Goal: Information Seeking & Learning: Learn about a topic

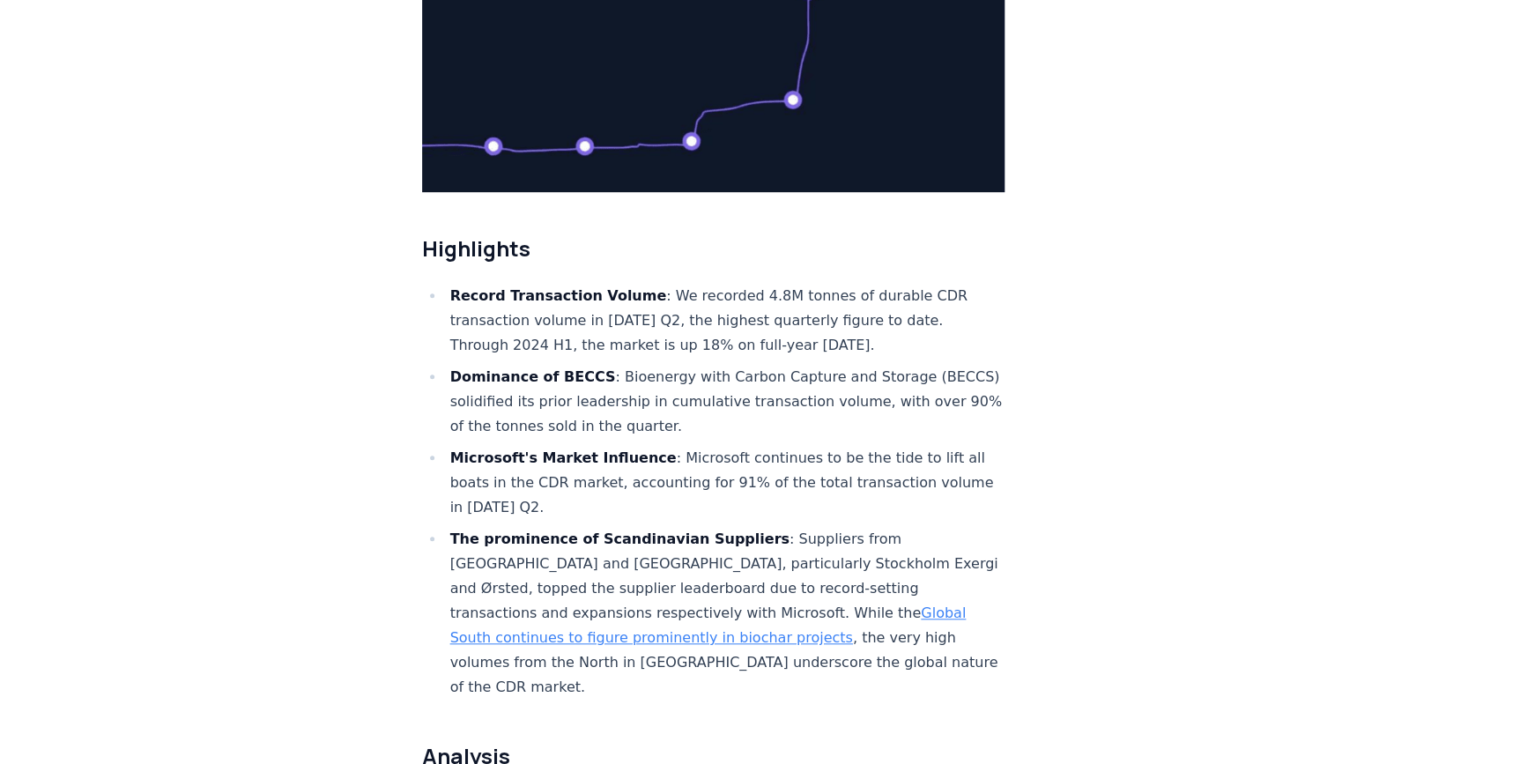
scroll to position [400, 0]
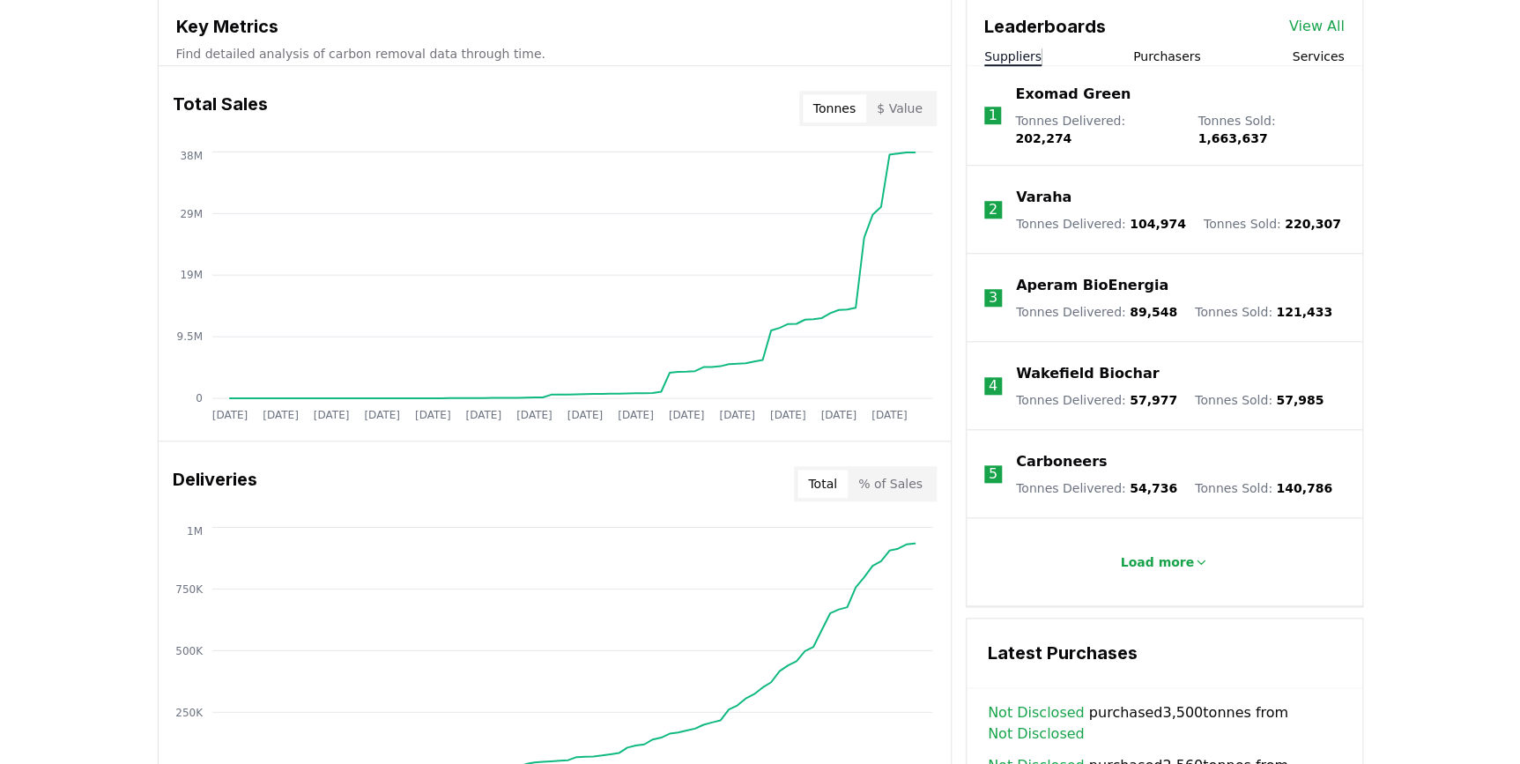
scroll to position [391, 0]
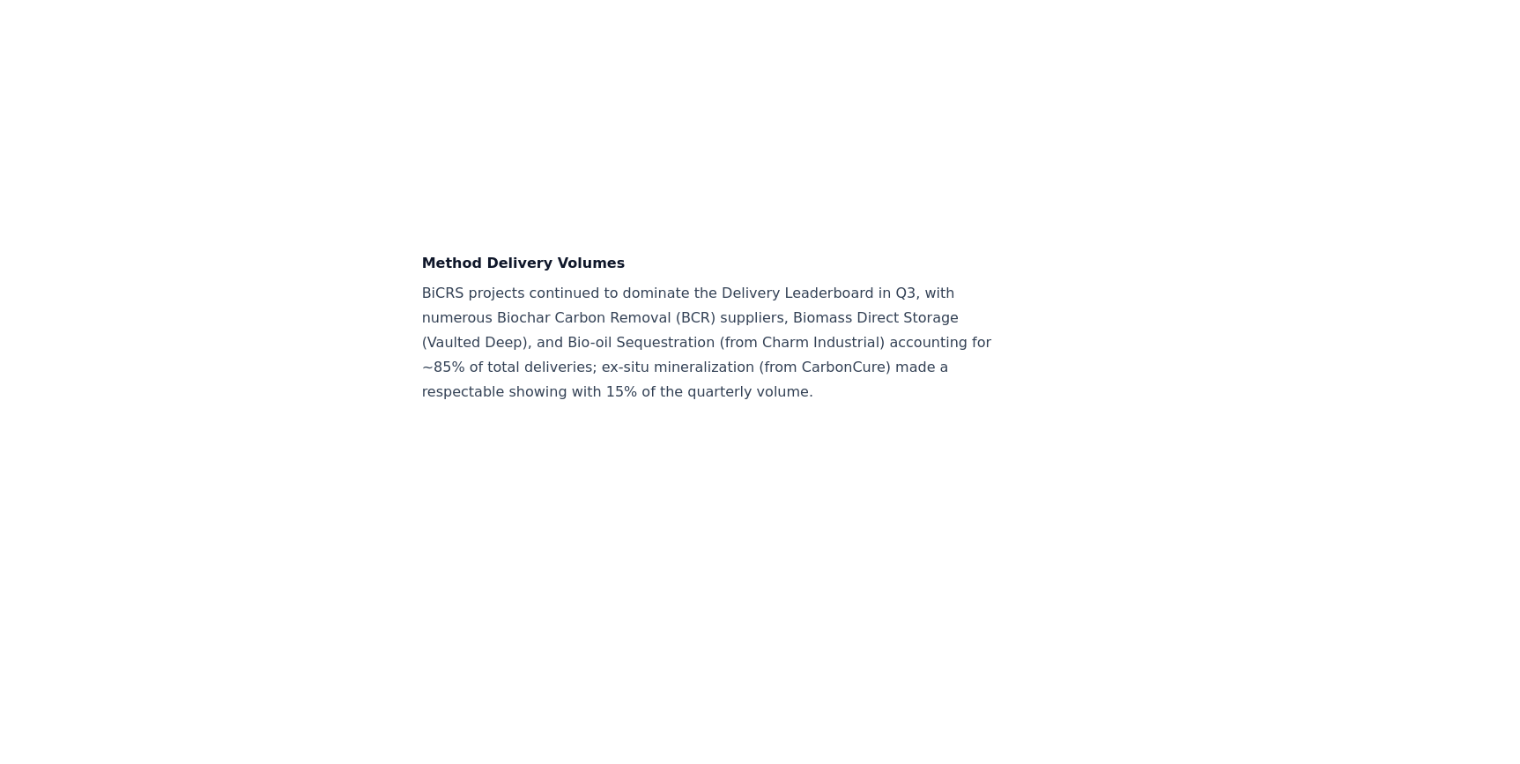
scroll to position [5687, 0]
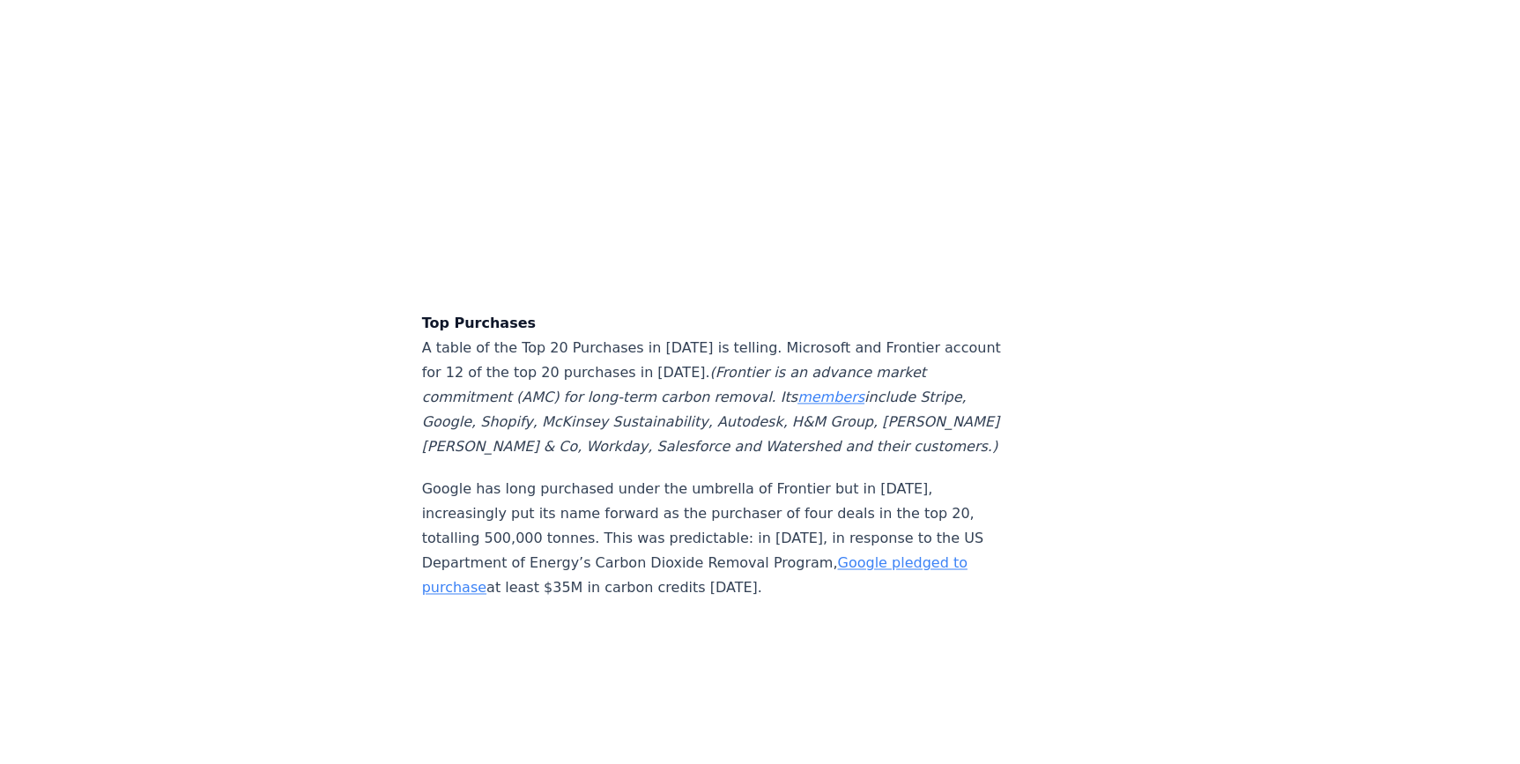
scroll to position [4388, 0]
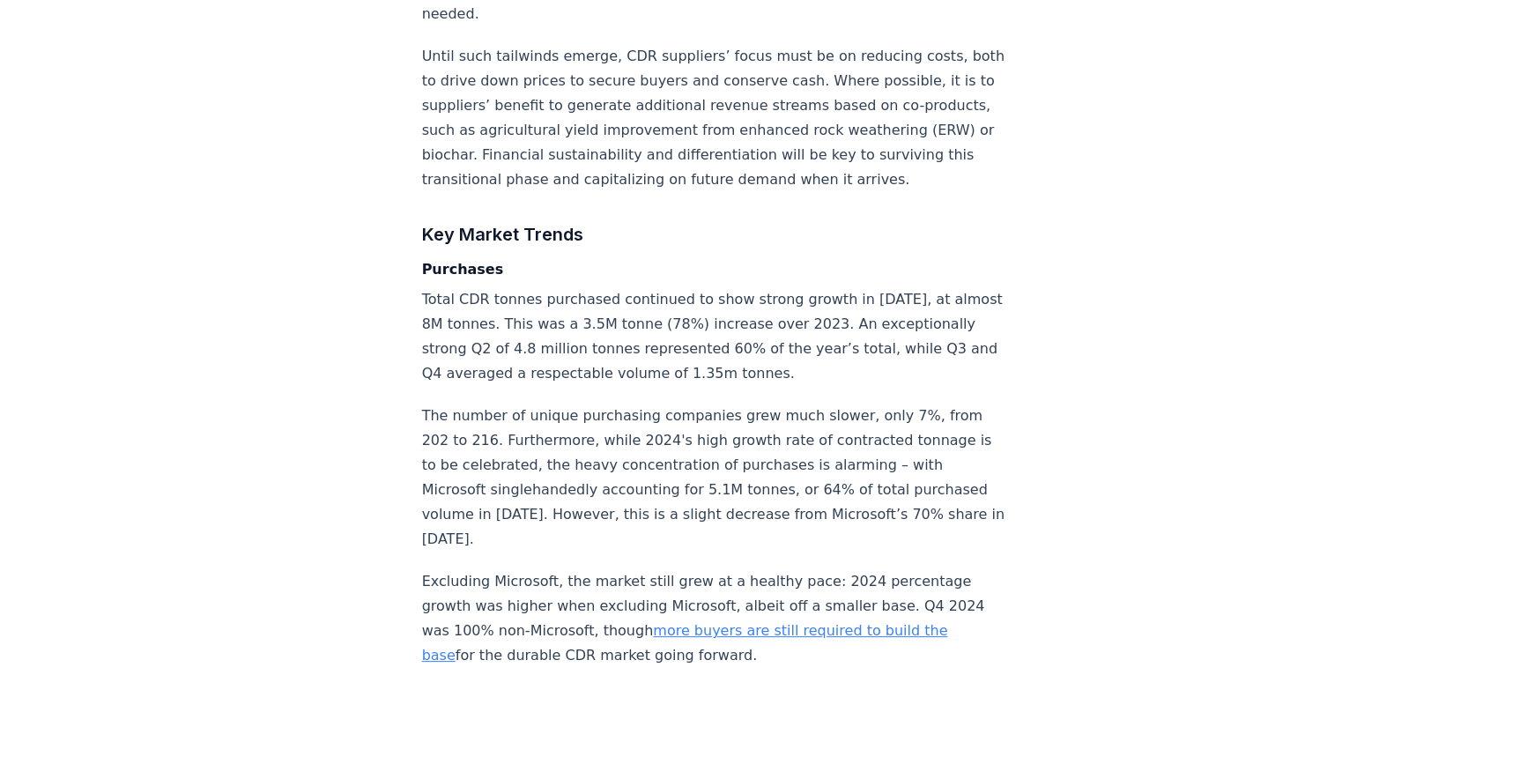
click at [646, 404] on p "The number of unique purchasing companies grew much slower, only 7%, from 202 t…" at bounding box center [713, 478] width 583 height 148
click at [789, 404] on p "The number of unique purchasing companies grew much slower, only 7%, from 202 t…" at bounding box center [713, 478] width 583 height 148
drag, startPoint x: 527, startPoint y: 241, endPoint x: 865, endPoint y: 226, distance: 338.7
drag, startPoint x: 512, startPoint y: 293, endPoint x: 670, endPoint y: 293, distance: 157.7
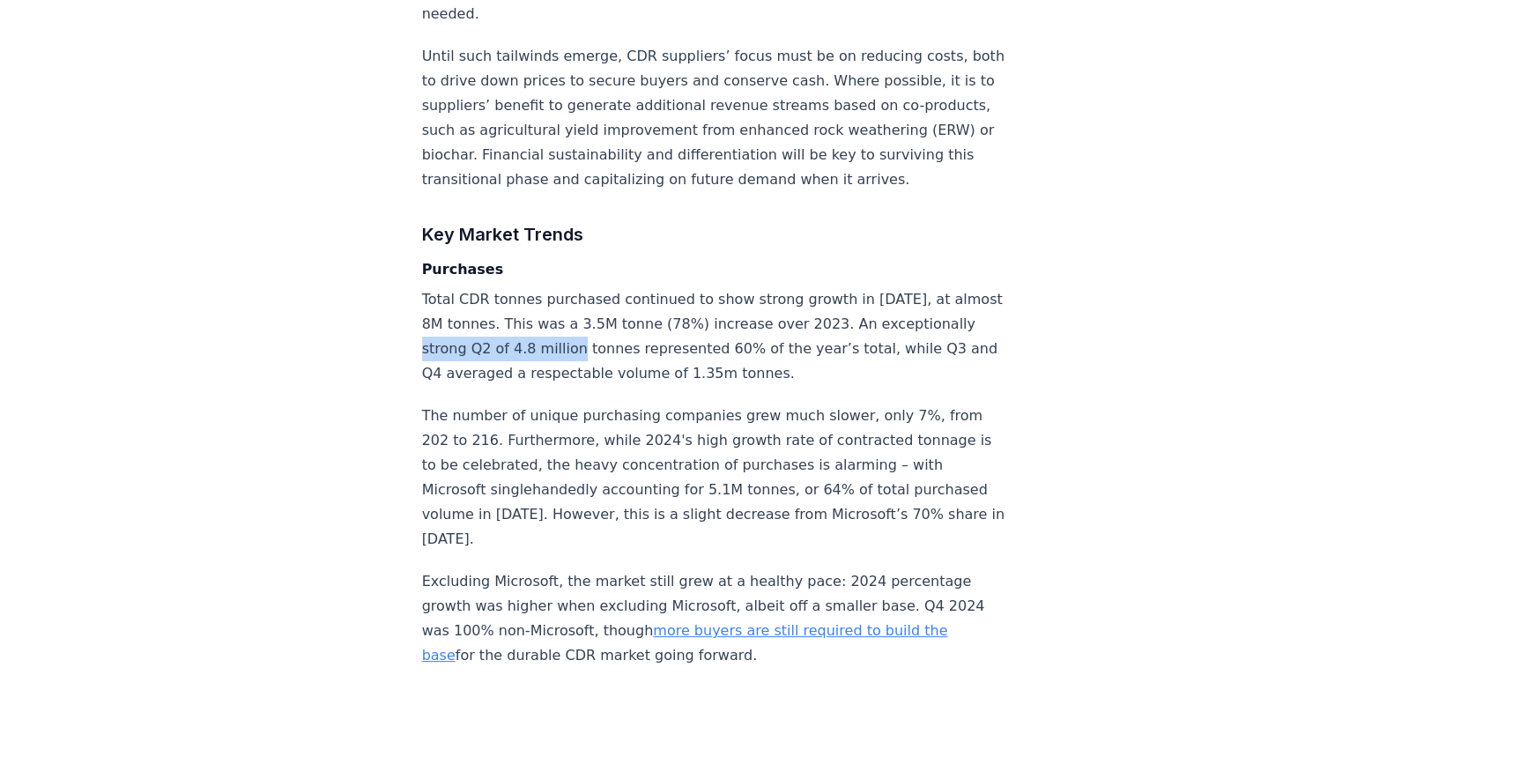
click at [670, 293] on p "Total CDR tonnes purchased continued to show strong growth in 2024, at almost 8…" at bounding box center [713, 336] width 583 height 99
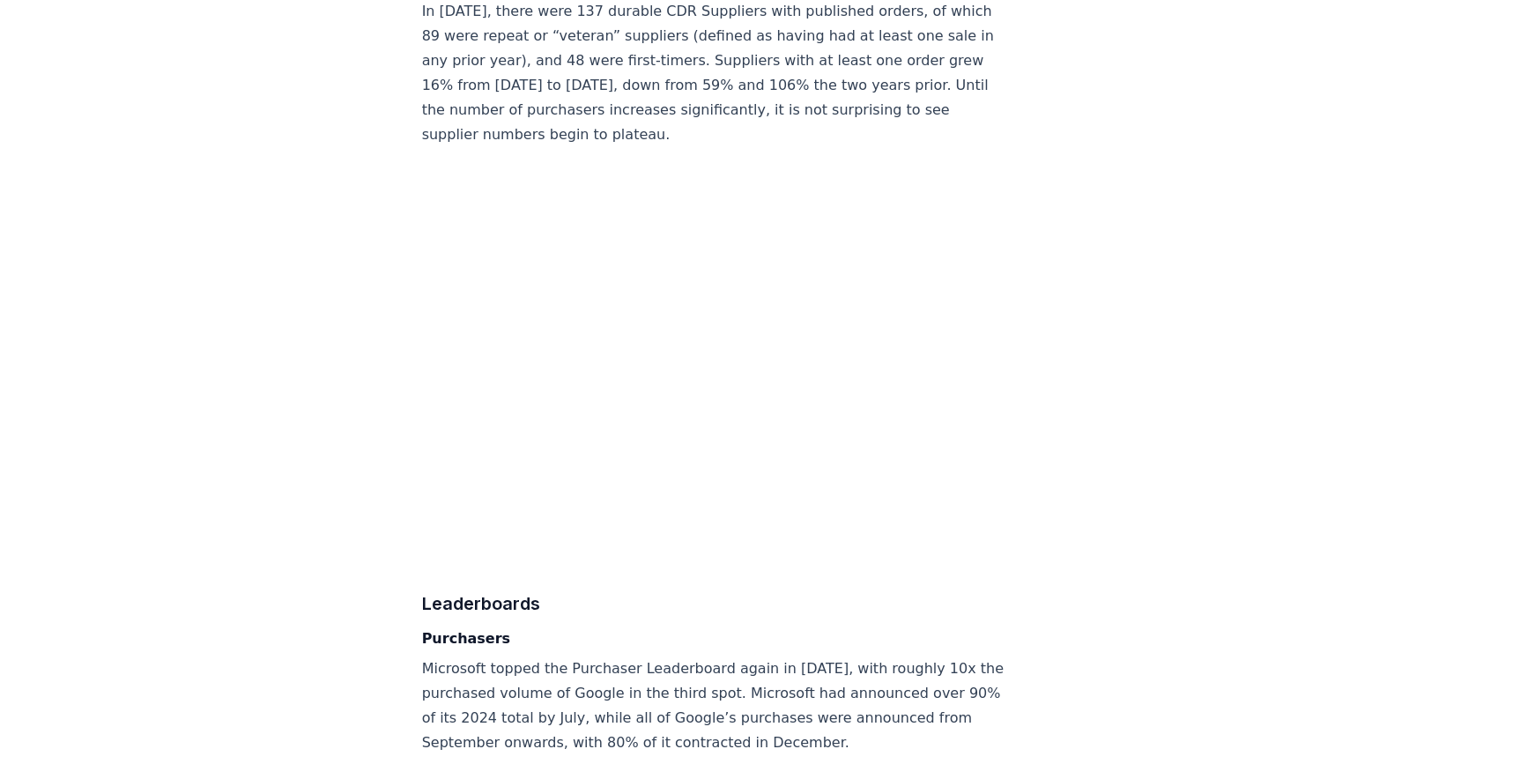
scroll to position [9995, 0]
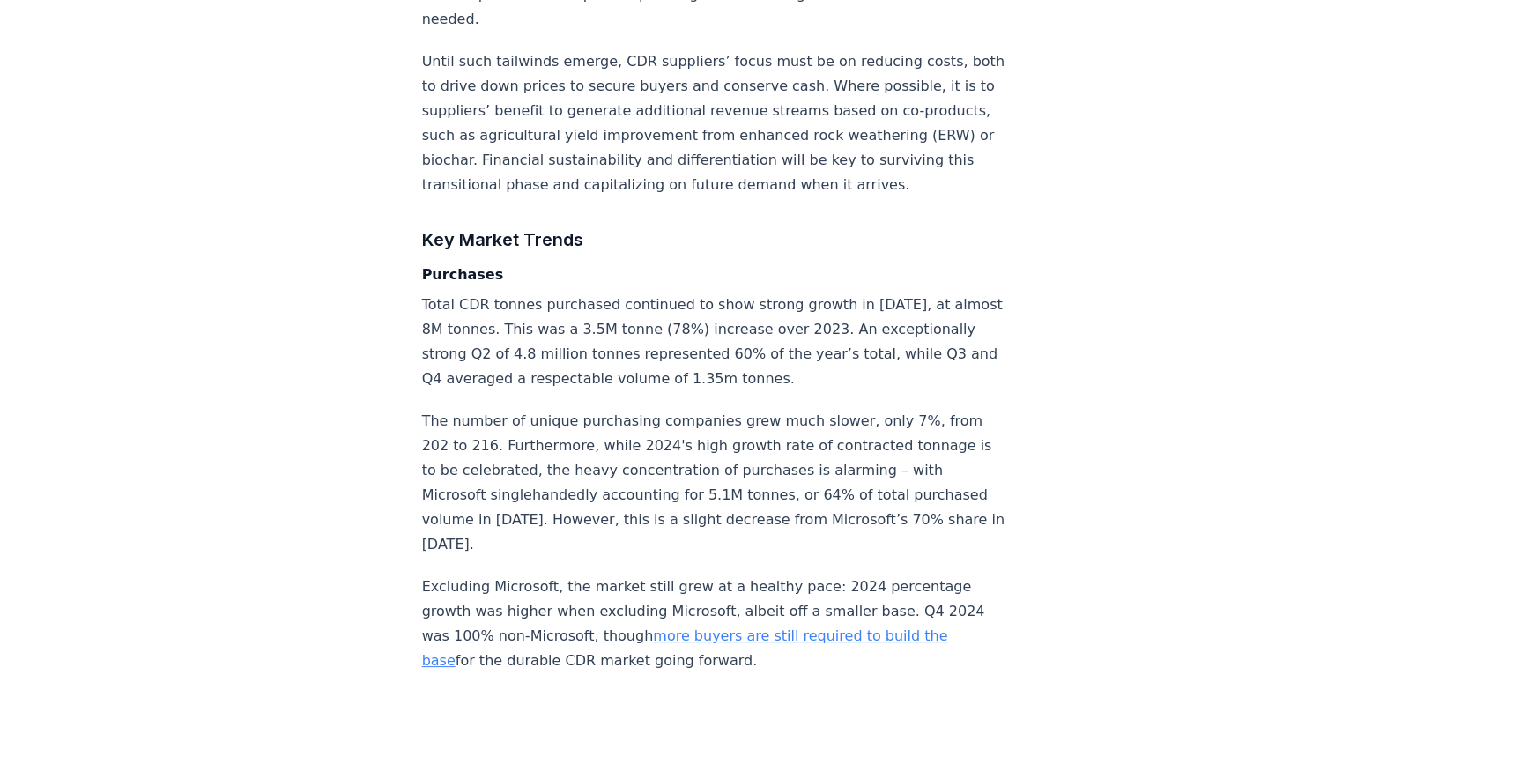
scroll to position [2866, 0]
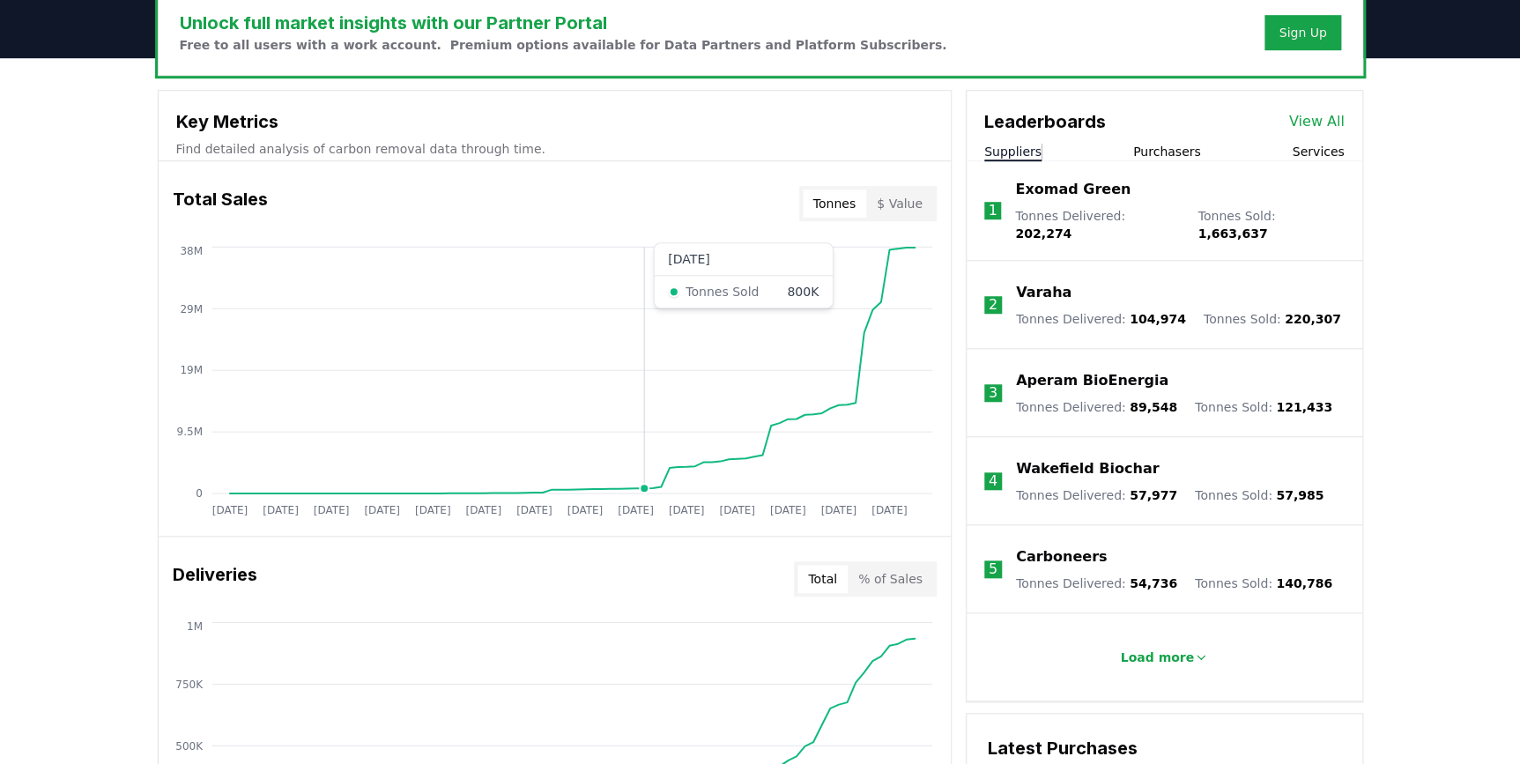
scroll to position [391, 0]
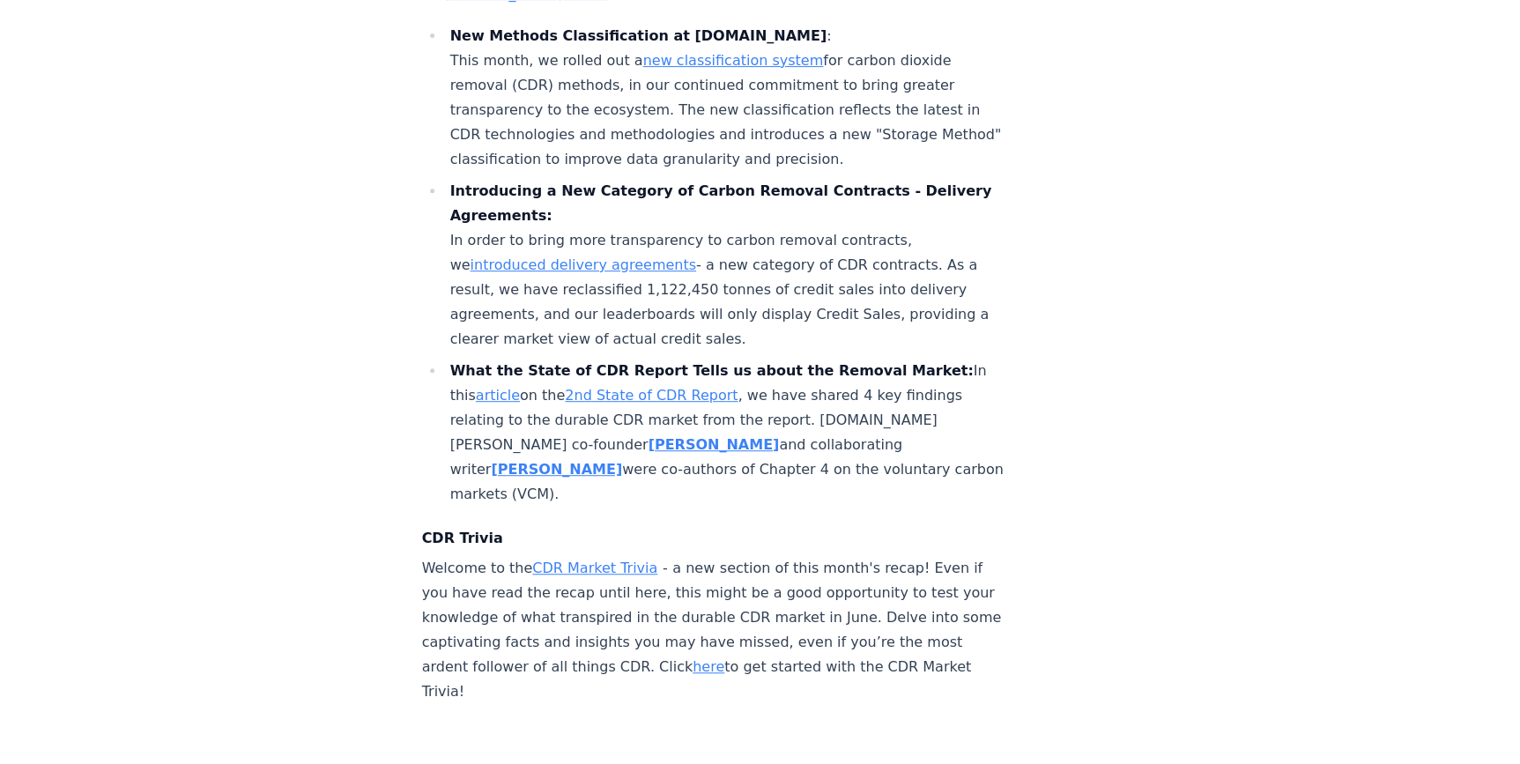
scroll to position [10143, 0]
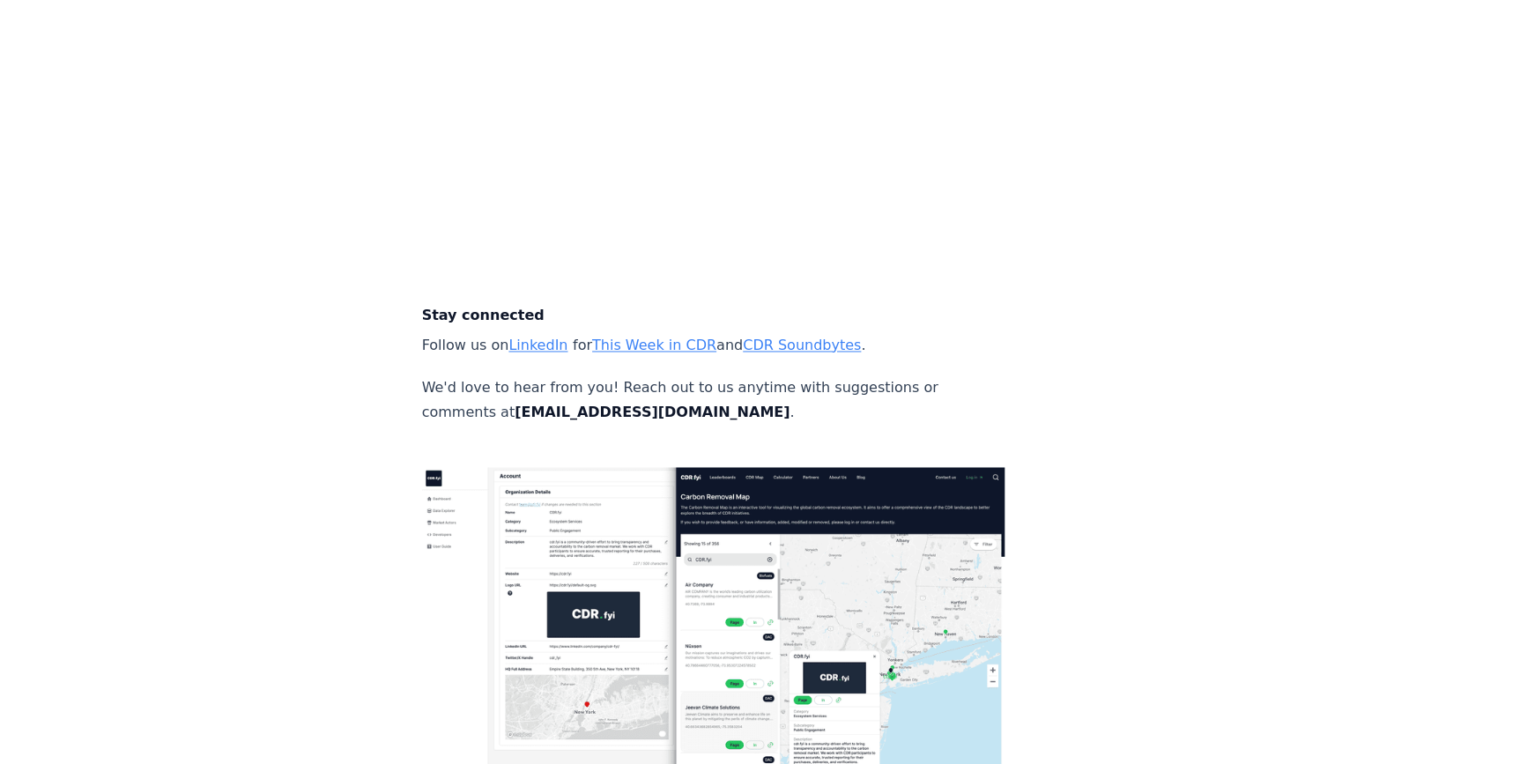
scroll to position [11366, 0]
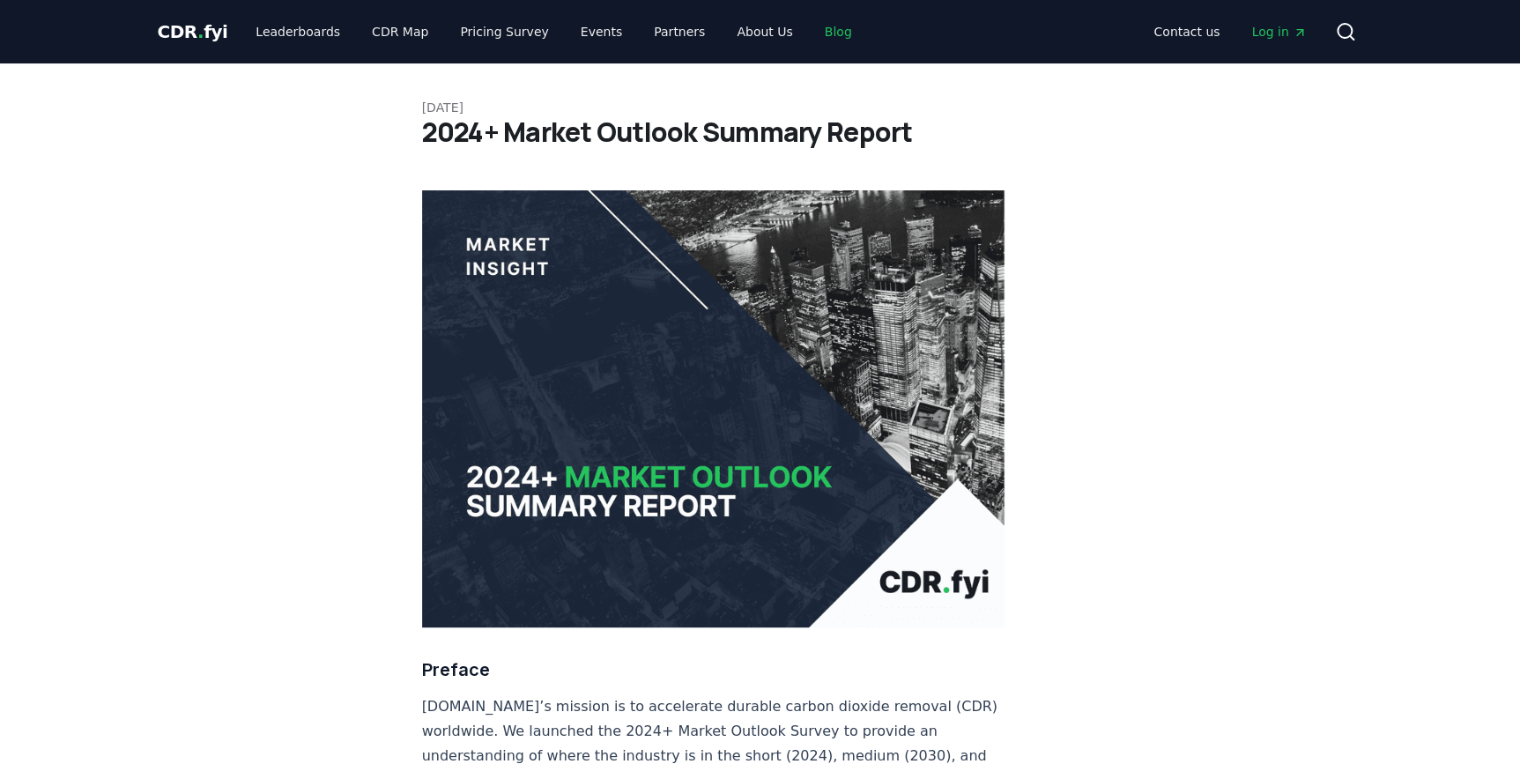
click at [811, 33] on link "Blog" at bounding box center [839, 32] width 56 height 32
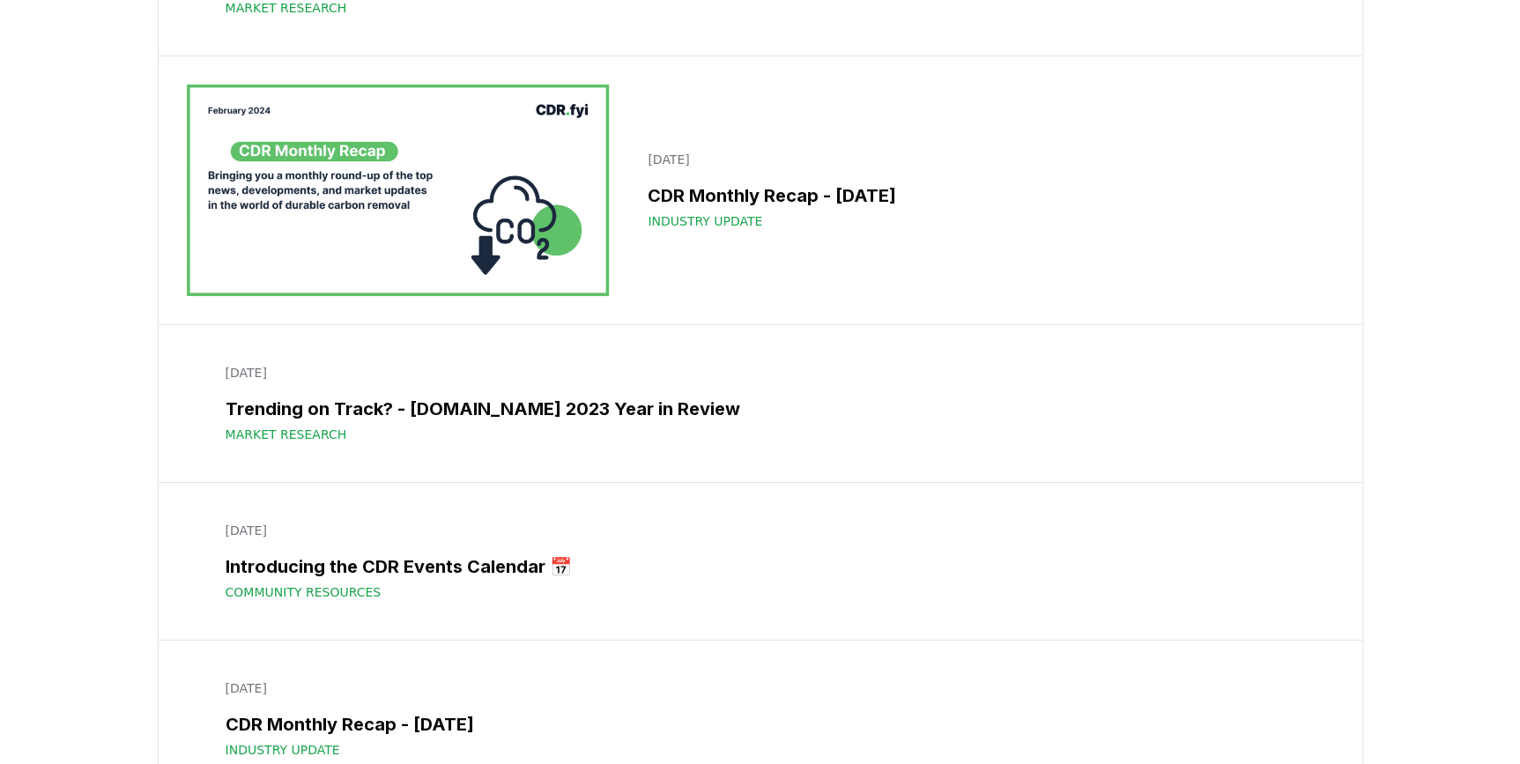
scroll to position [22902, 0]
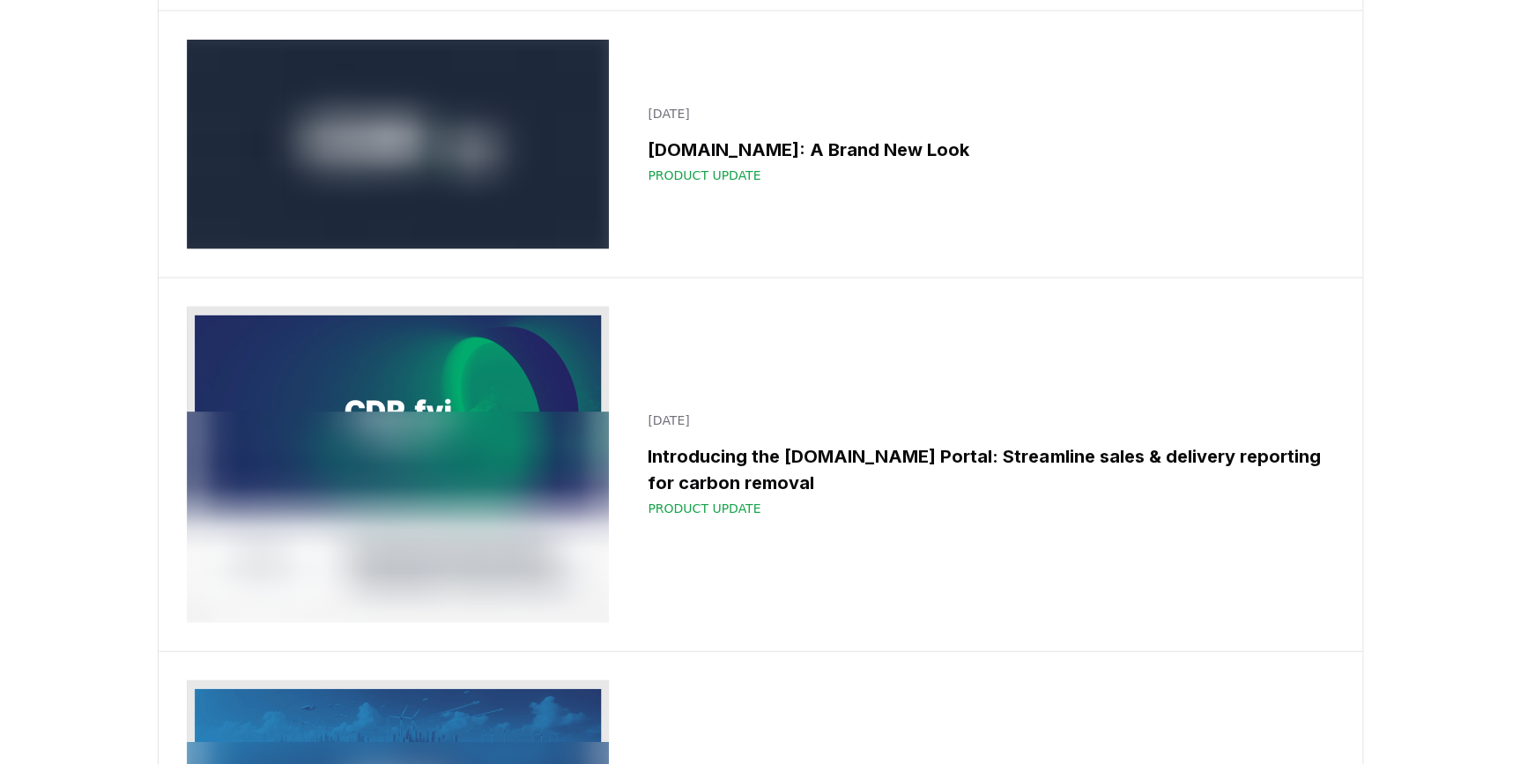
scroll to position [25145, 0]
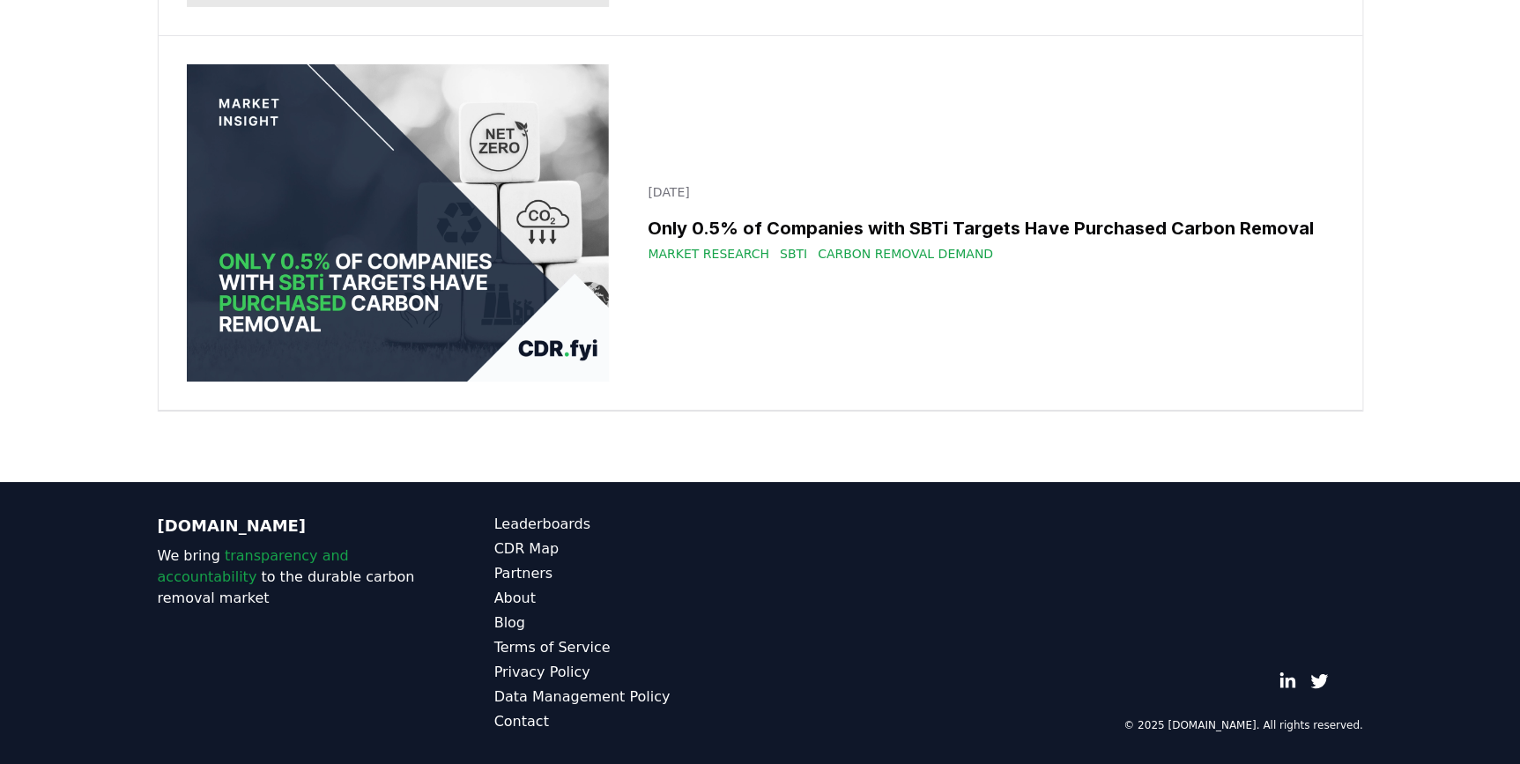
scroll to position [26587, 0]
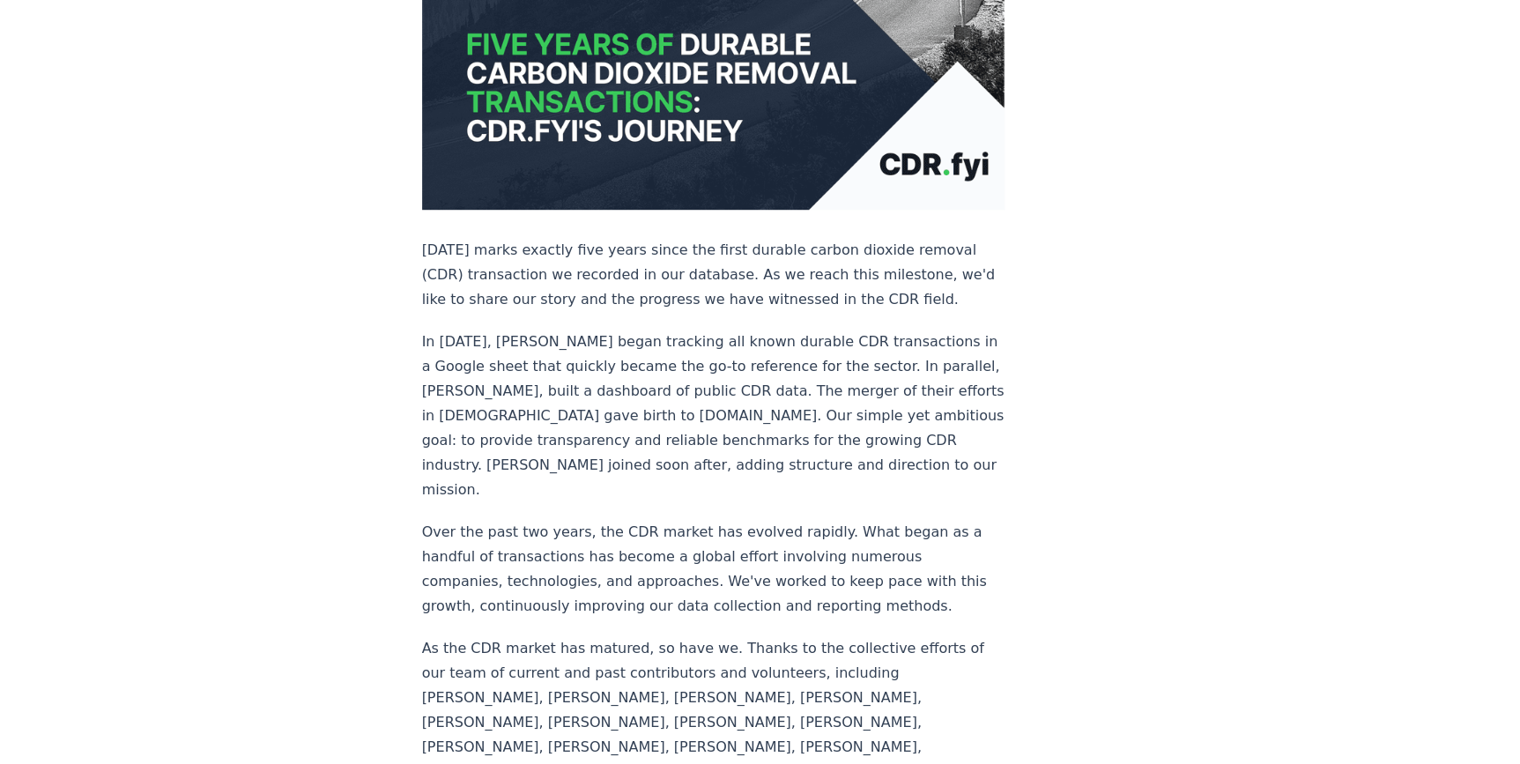
scroll to position [480, 0]
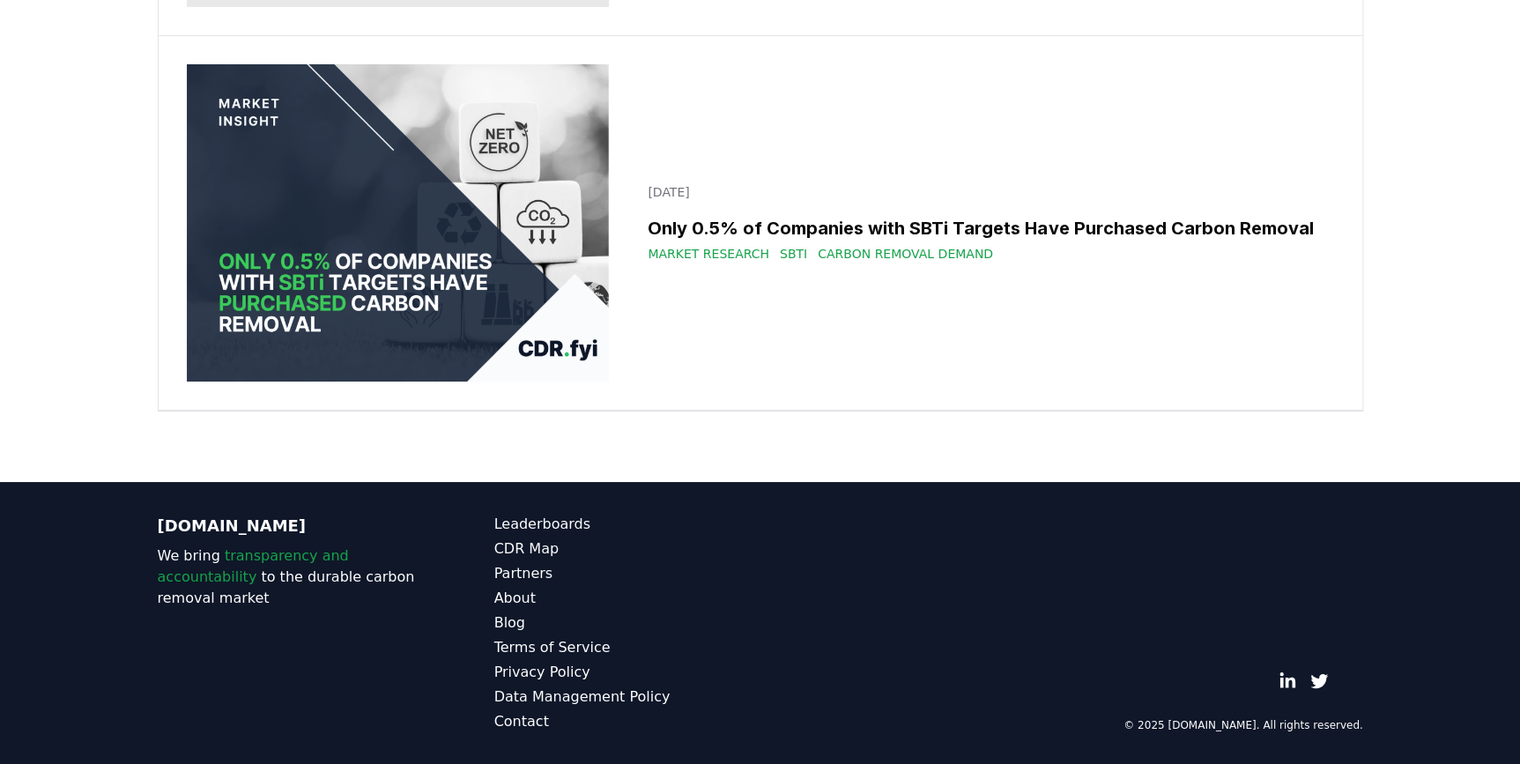
scroll to position [30272, 0]
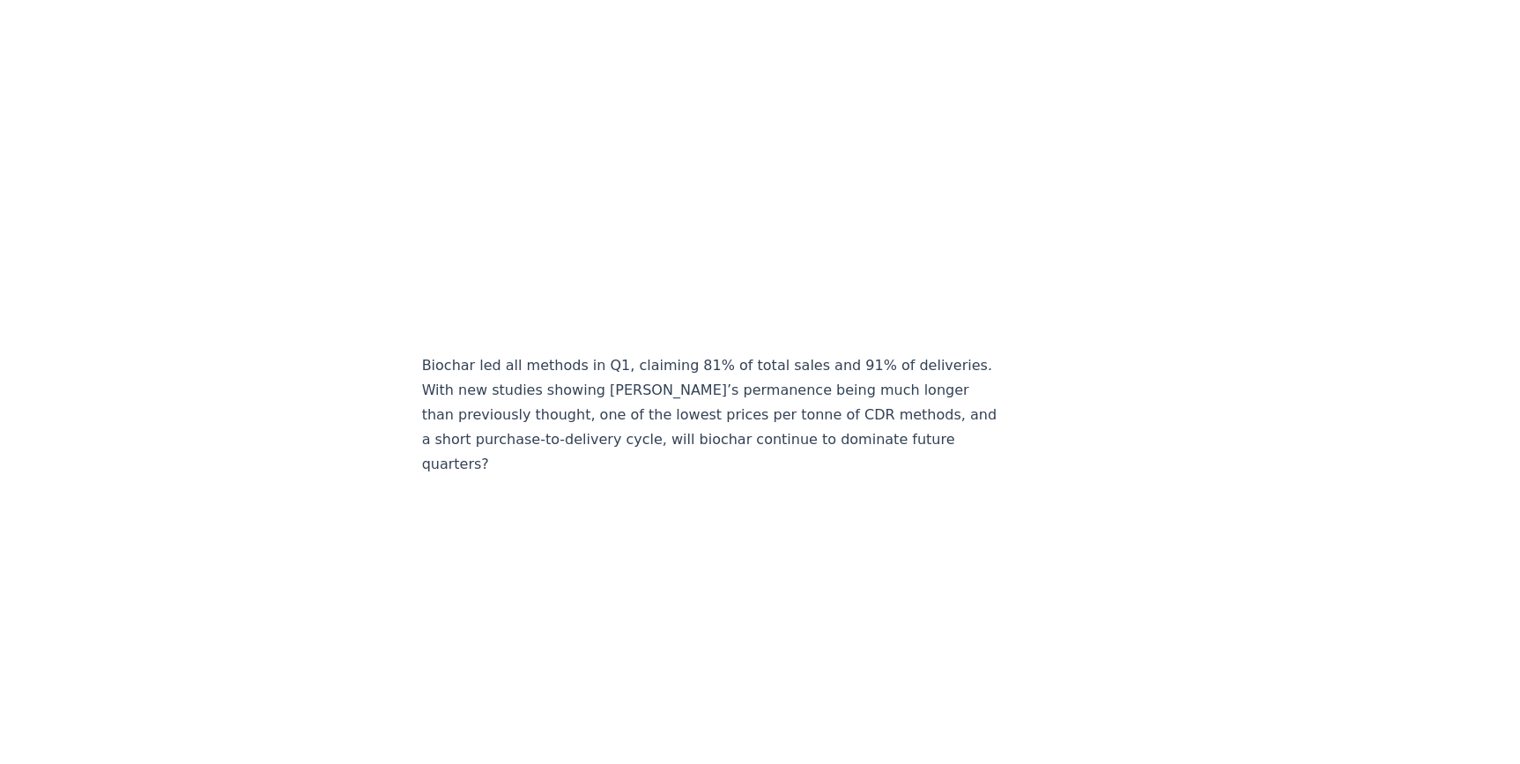
scroll to position [2242, 0]
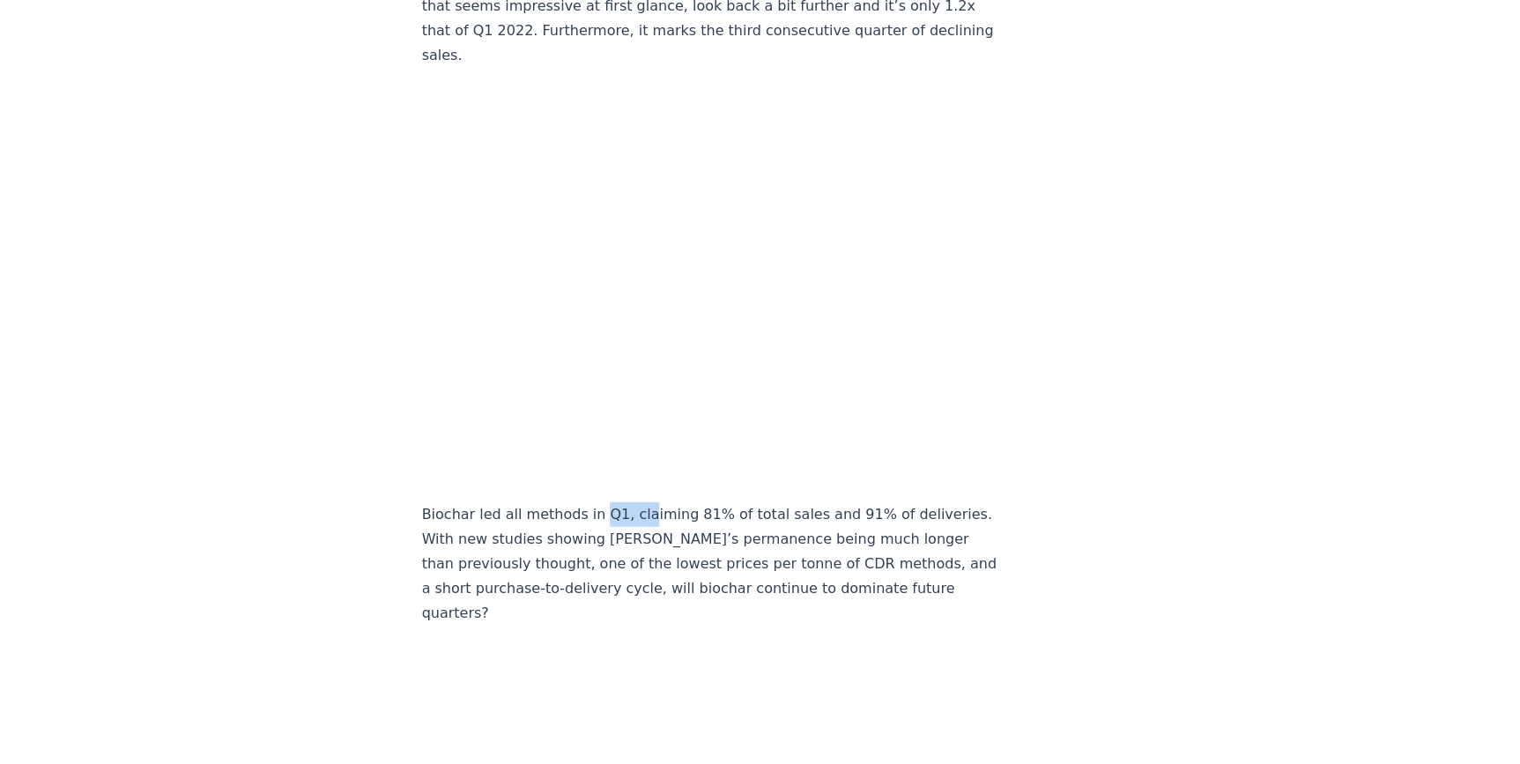
drag, startPoint x: 590, startPoint y: 264, endPoint x: 641, endPoint y: 263, distance: 50.3
click at [641, 502] on p "Biochar led all methods in Q1, claiming 81% of total sales and 91% of deliverie…" at bounding box center [713, 563] width 583 height 123
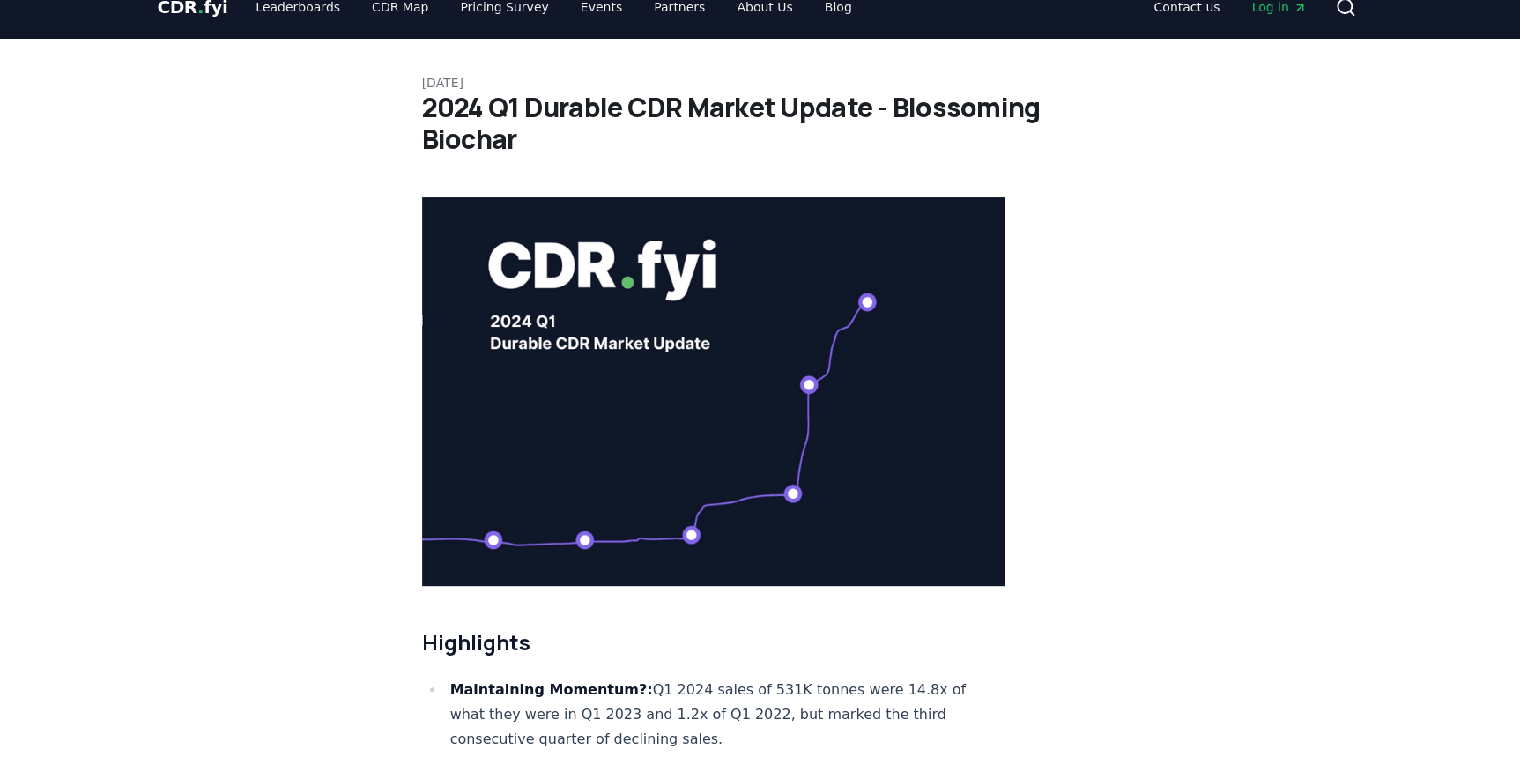
scroll to position [0, 0]
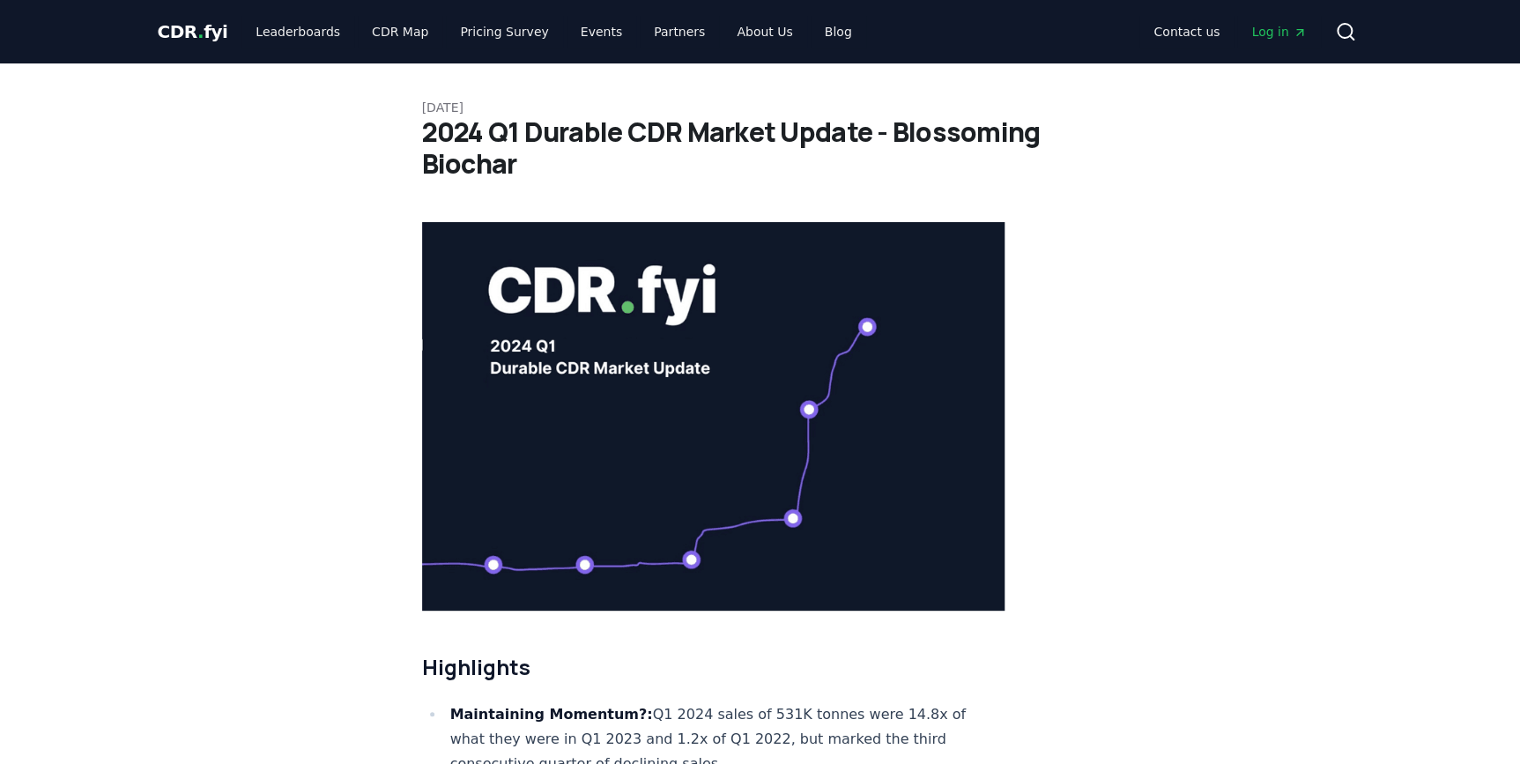
click at [216, 42] on span "CDR . fyi" at bounding box center [193, 31] width 70 height 21
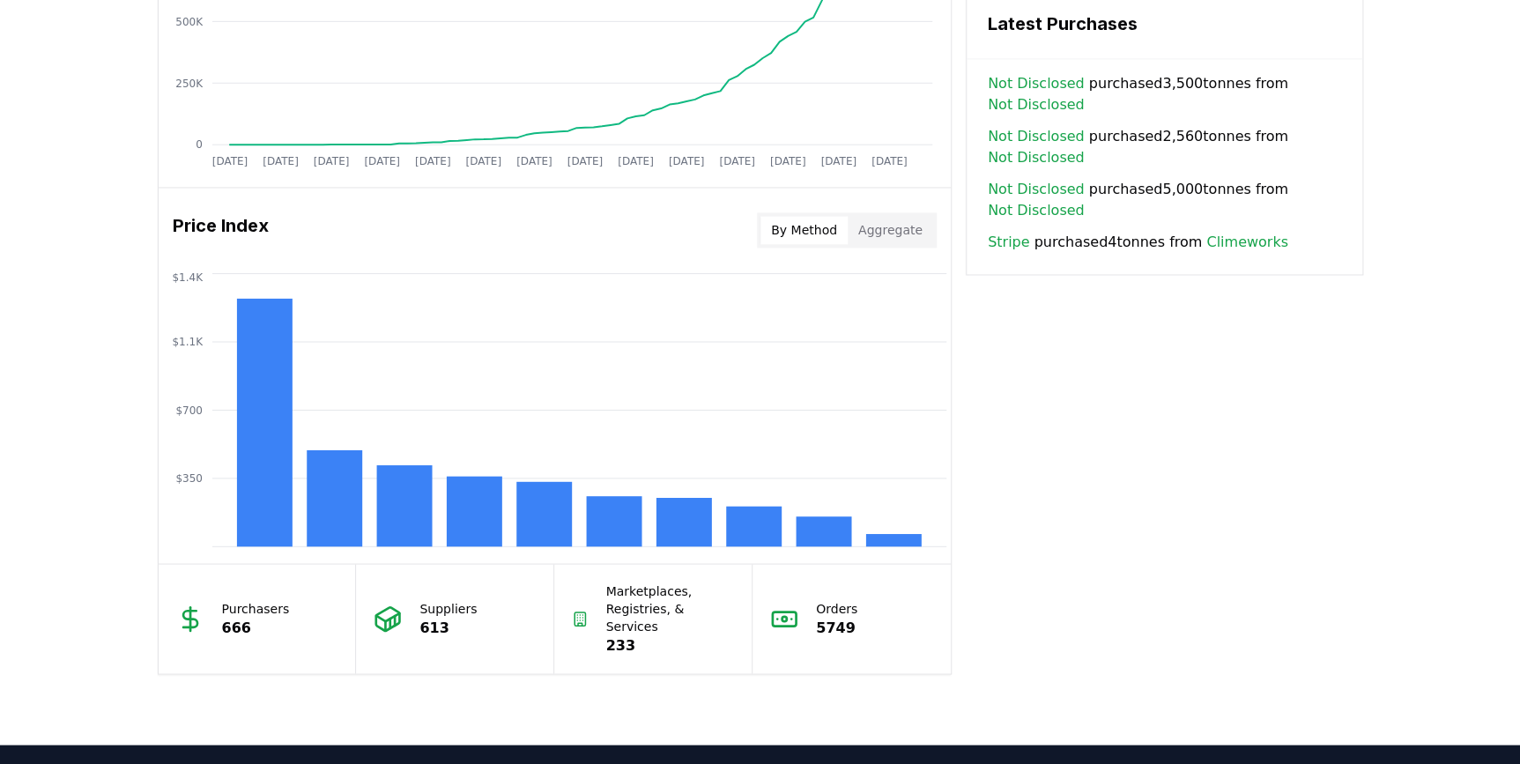
scroll to position [1524, 0]
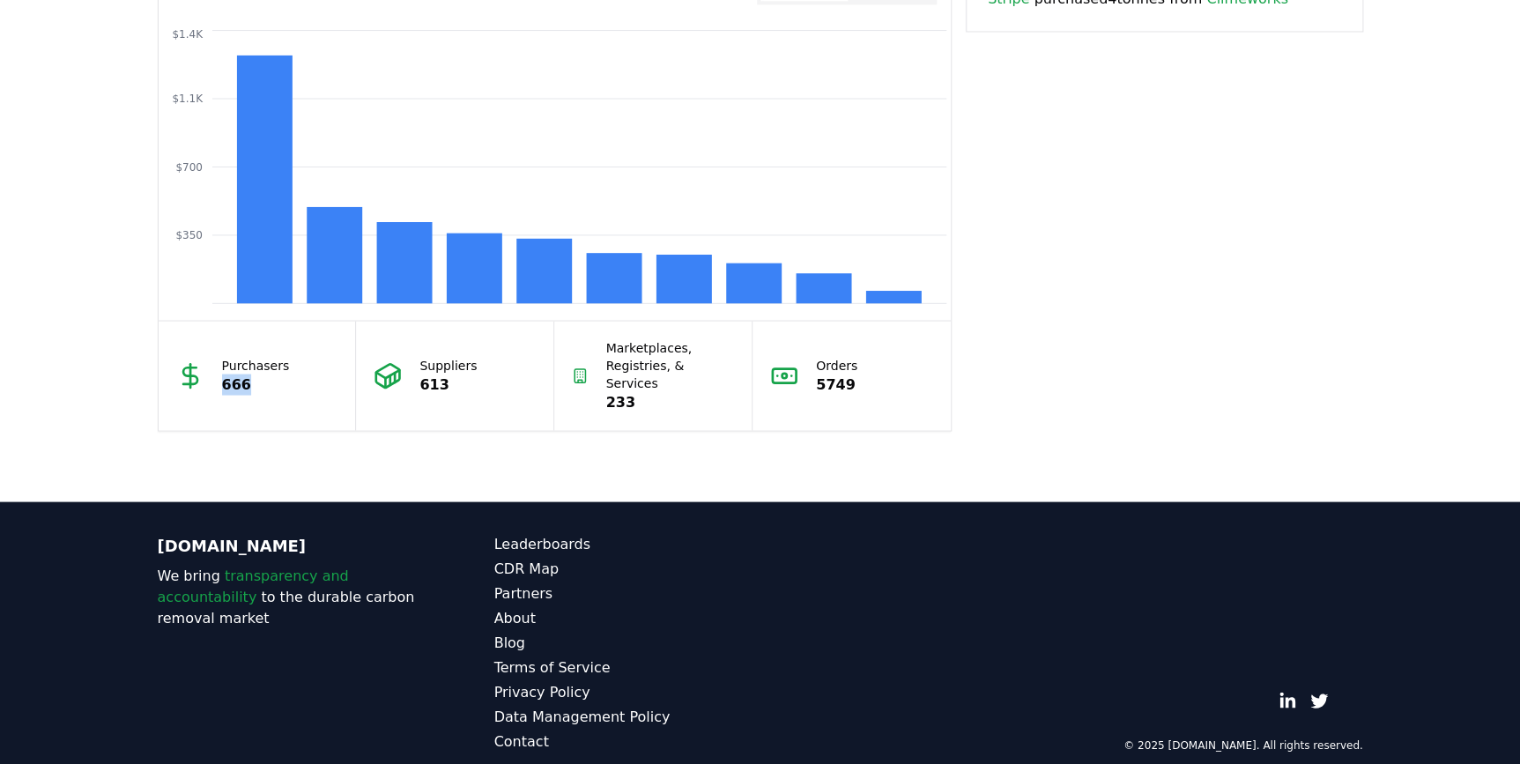
drag, startPoint x: 219, startPoint y: 374, endPoint x: 253, endPoint y: 378, distance: 33.7
click at [253, 378] on div "Purchasers 666" at bounding box center [258, 375] width 198 height 109
drag, startPoint x: 253, startPoint y: 378, endPoint x: 342, endPoint y: 427, distance: 101.8
drag, startPoint x: 422, startPoint y: 372, endPoint x: 544, endPoint y: 370, distance: 121.6
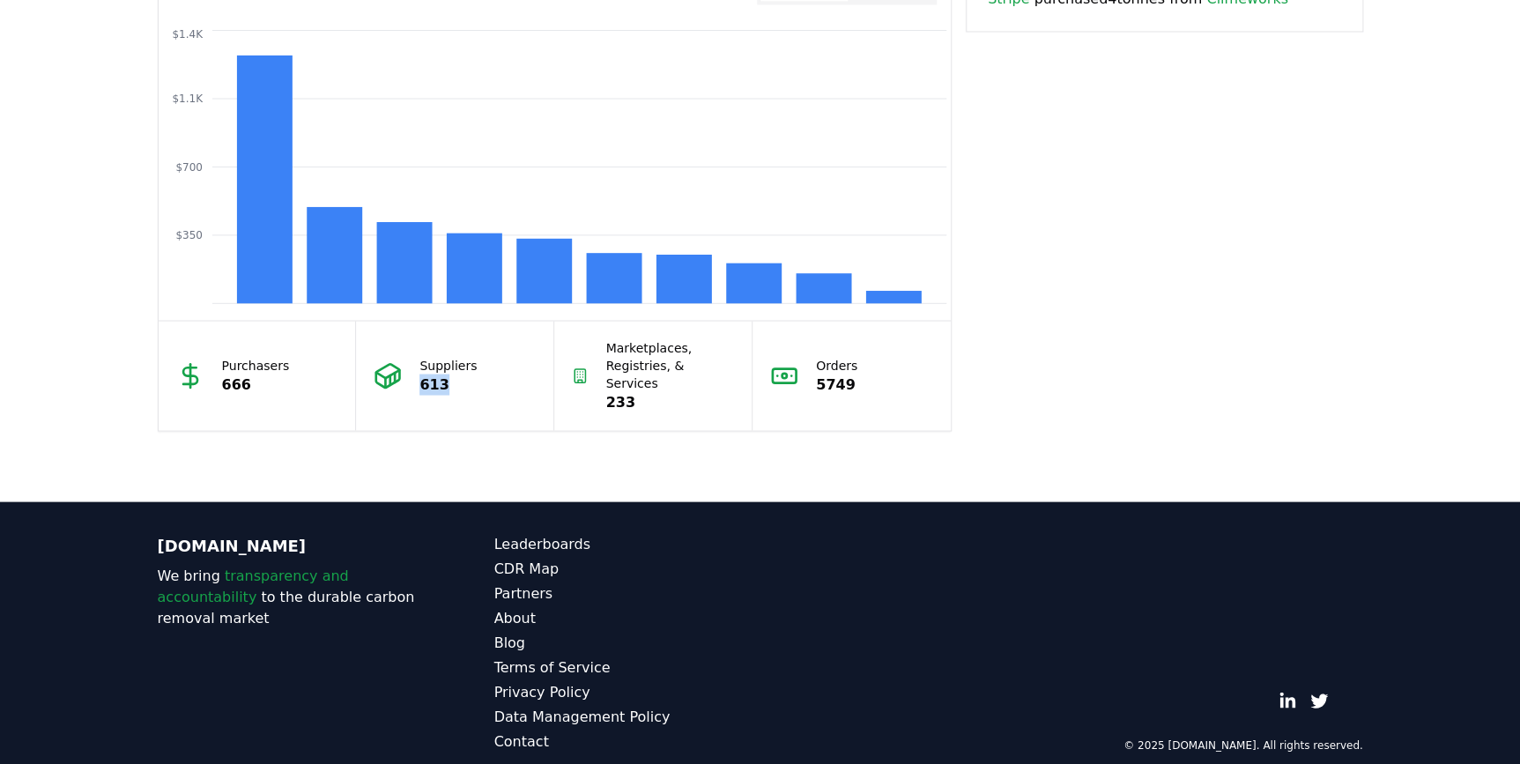
click at [544, 370] on div "Suppliers 613" at bounding box center [455, 375] width 198 height 109
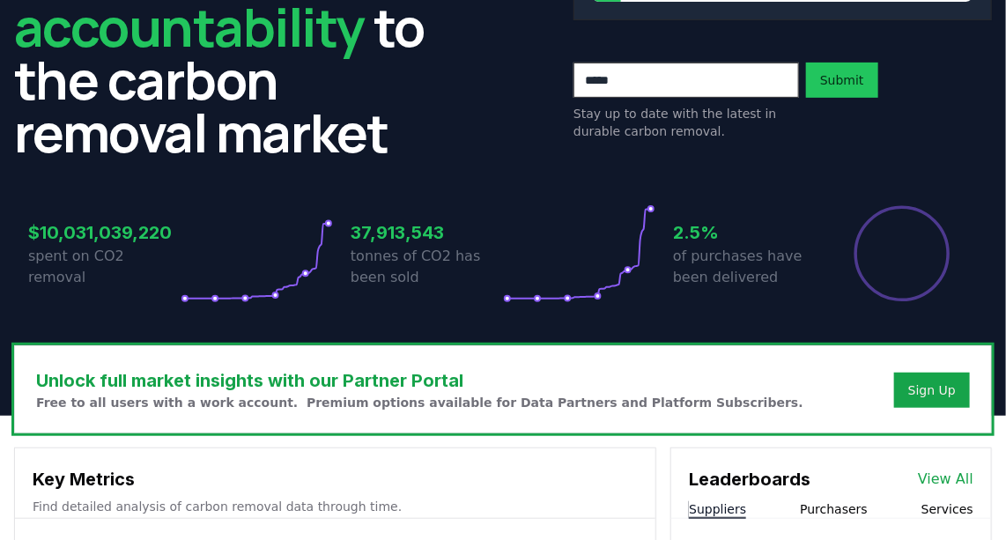
scroll to position [225, 0]
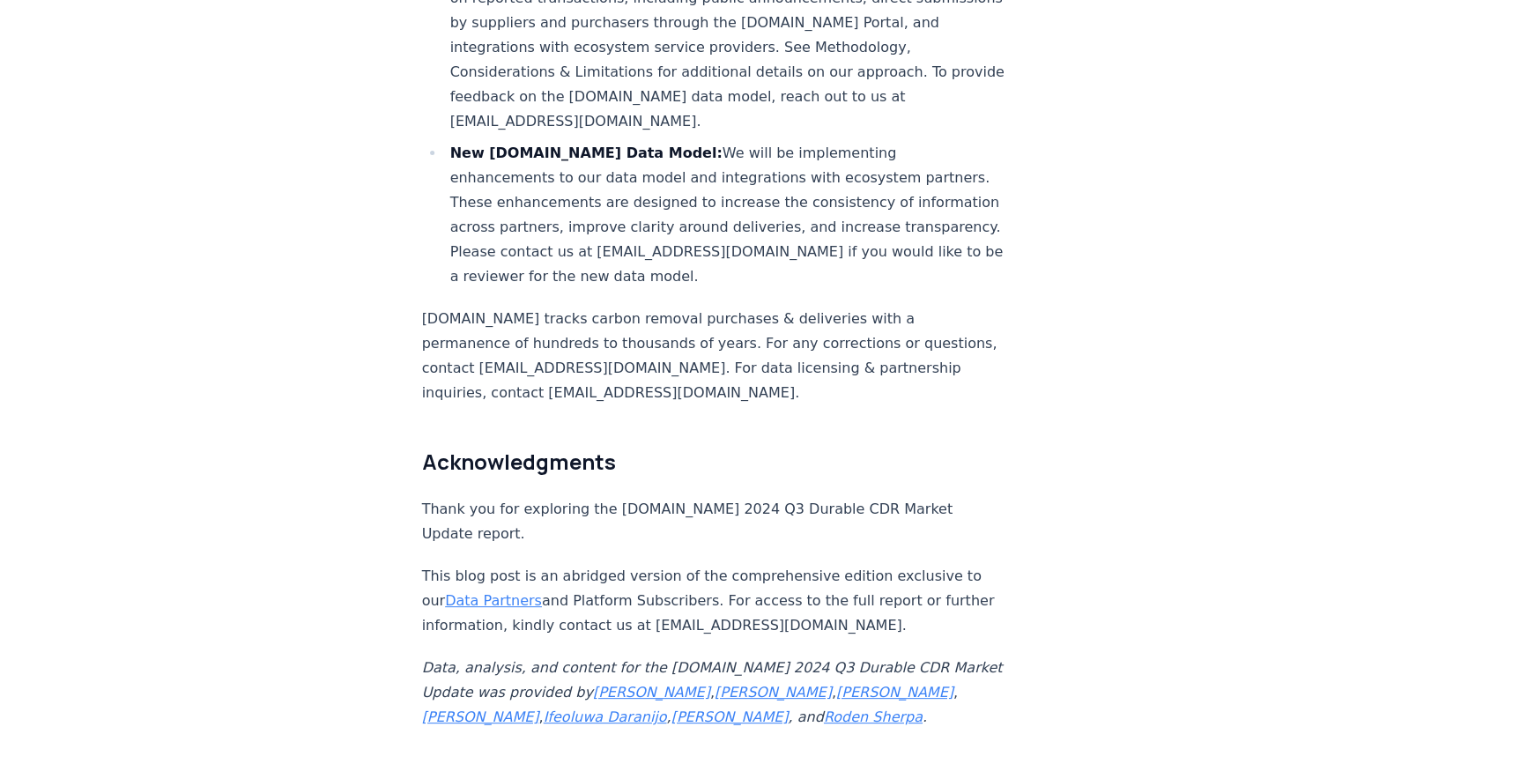
scroll to position [6393, 0]
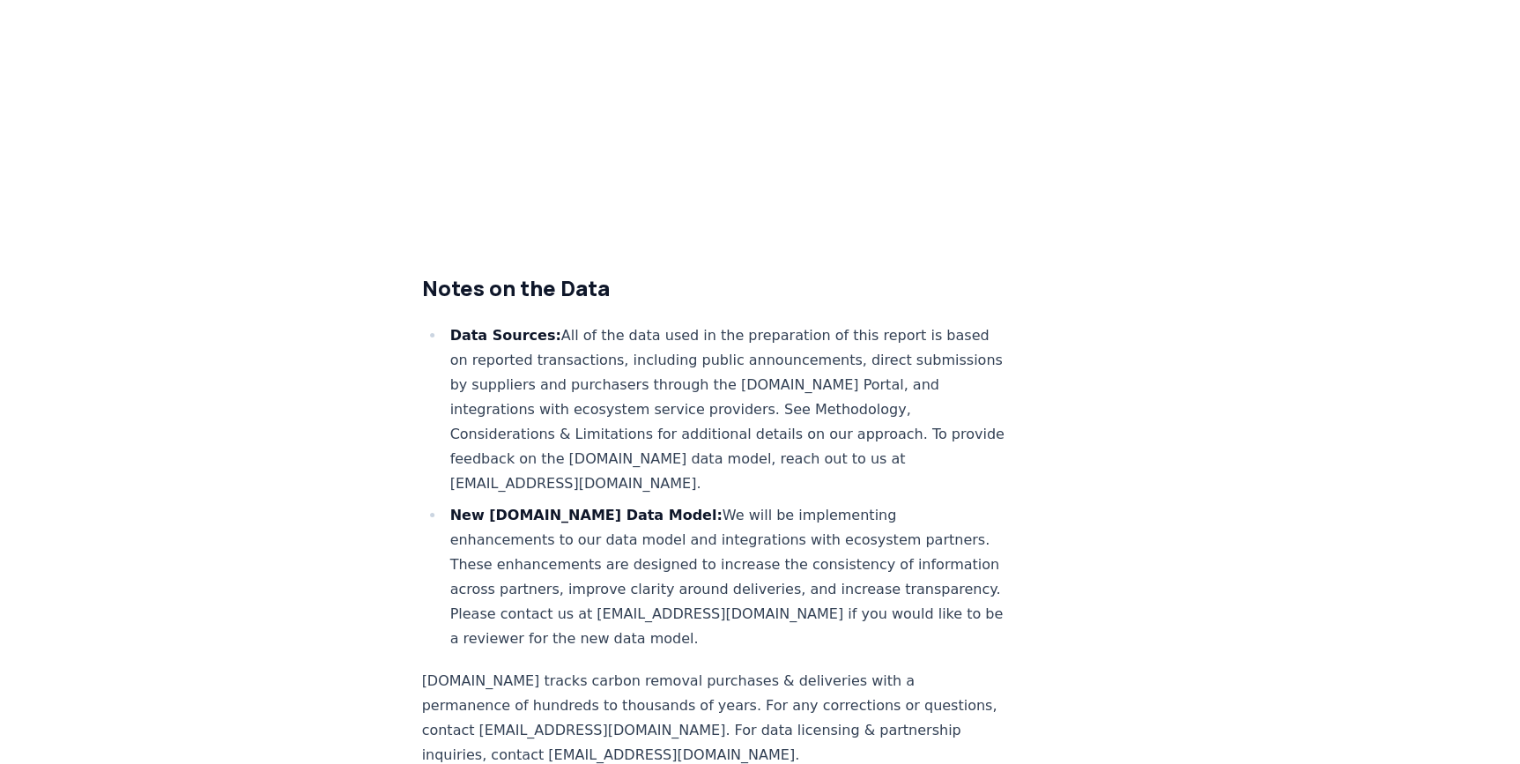
scroll to position [419, 0]
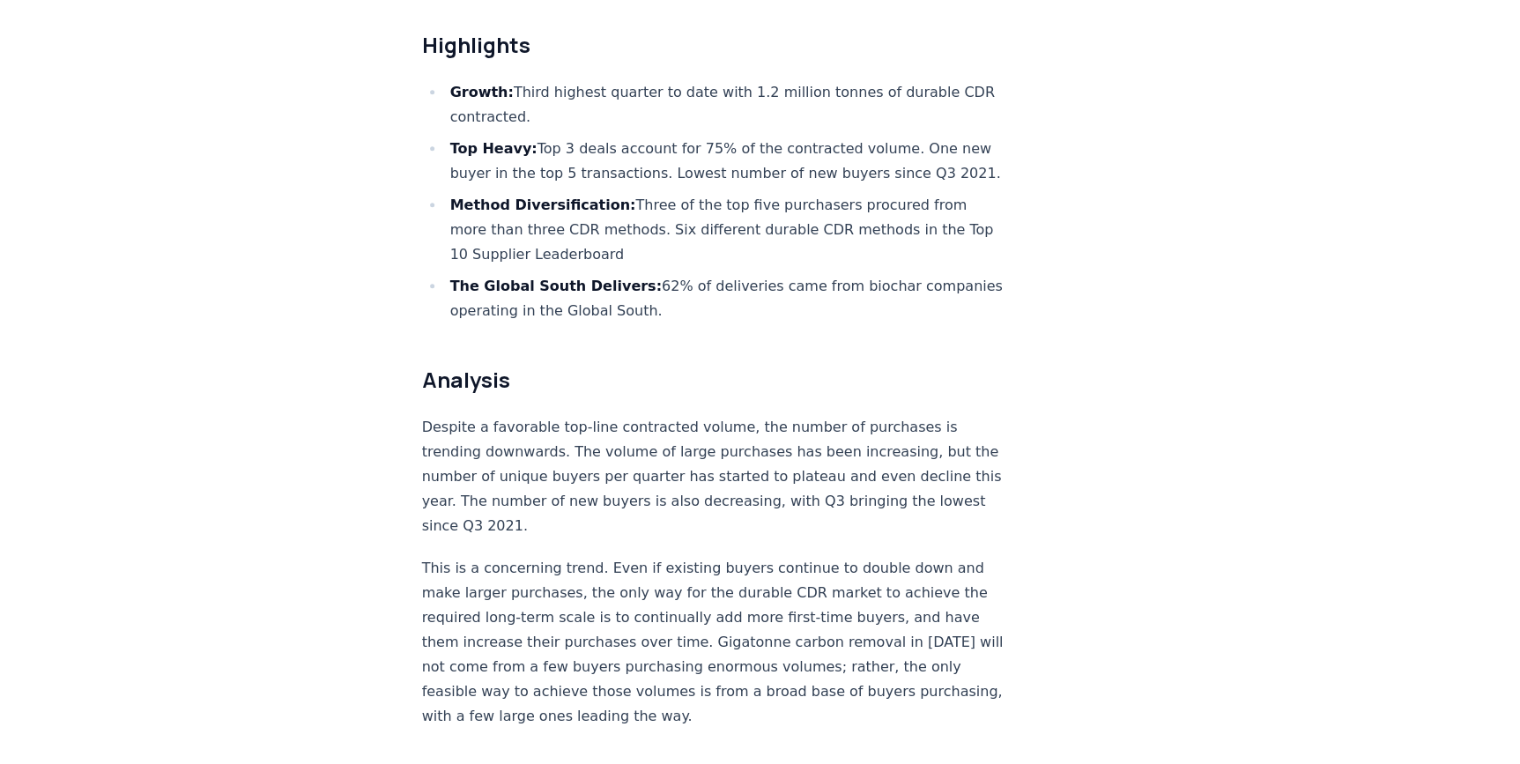
scroll to position [660, 0]
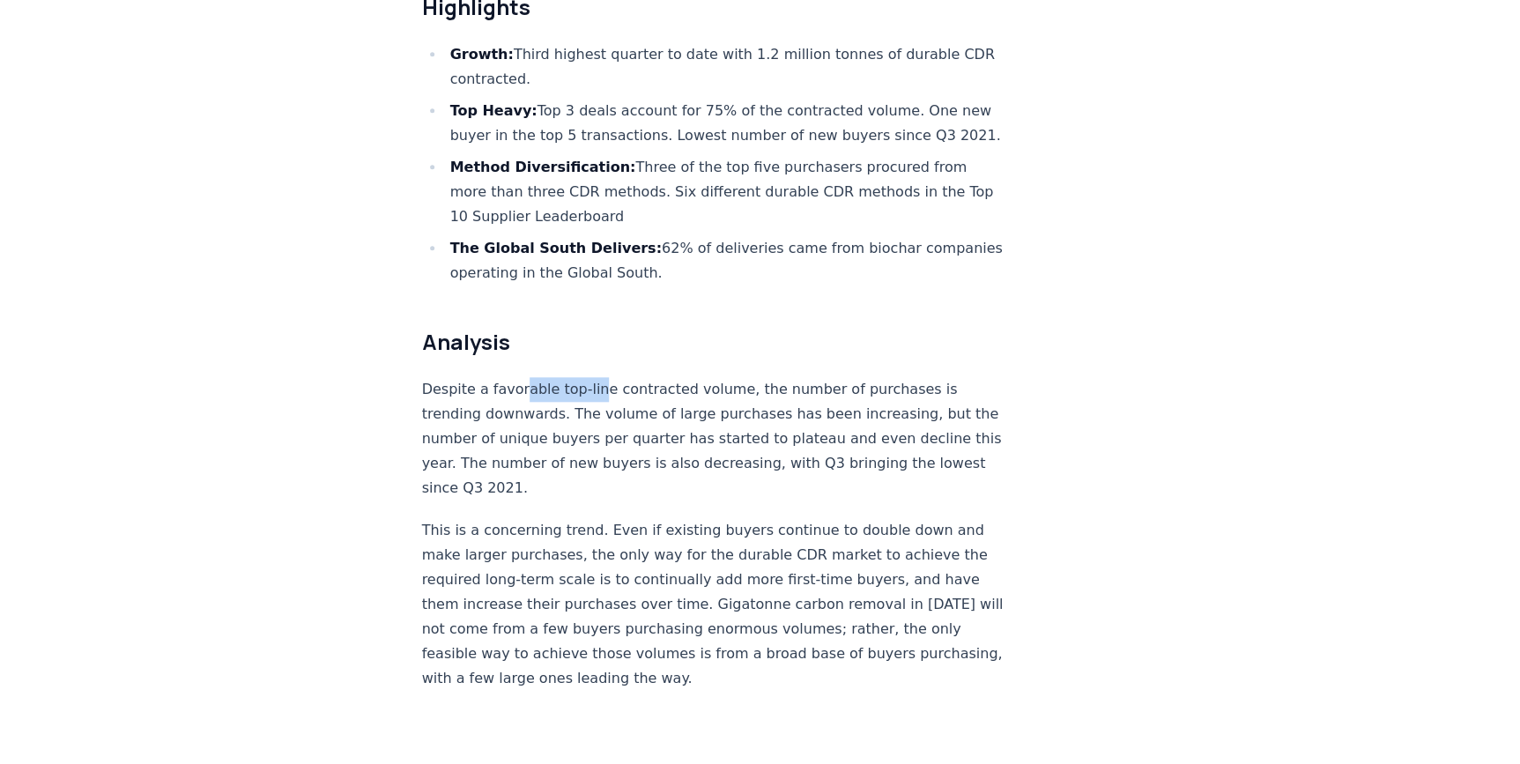
drag, startPoint x: 518, startPoint y: 364, endPoint x: 599, endPoint y: 364, distance: 81.1
click at [599, 377] on p "Despite a favorable top-line contracted volume, the number of purchases is tren…" at bounding box center [713, 438] width 583 height 123
drag, startPoint x: 599, startPoint y: 364, endPoint x: 595, endPoint y: 403, distance: 39.0
click at [595, 403] on p "Despite a favorable top-line contracted volume, the number of purchases is tren…" at bounding box center [713, 438] width 583 height 123
drag, startPoint x: 599, startPoint y: 391, endPoint x: 854, endPoint y: 395, distance: 254.7
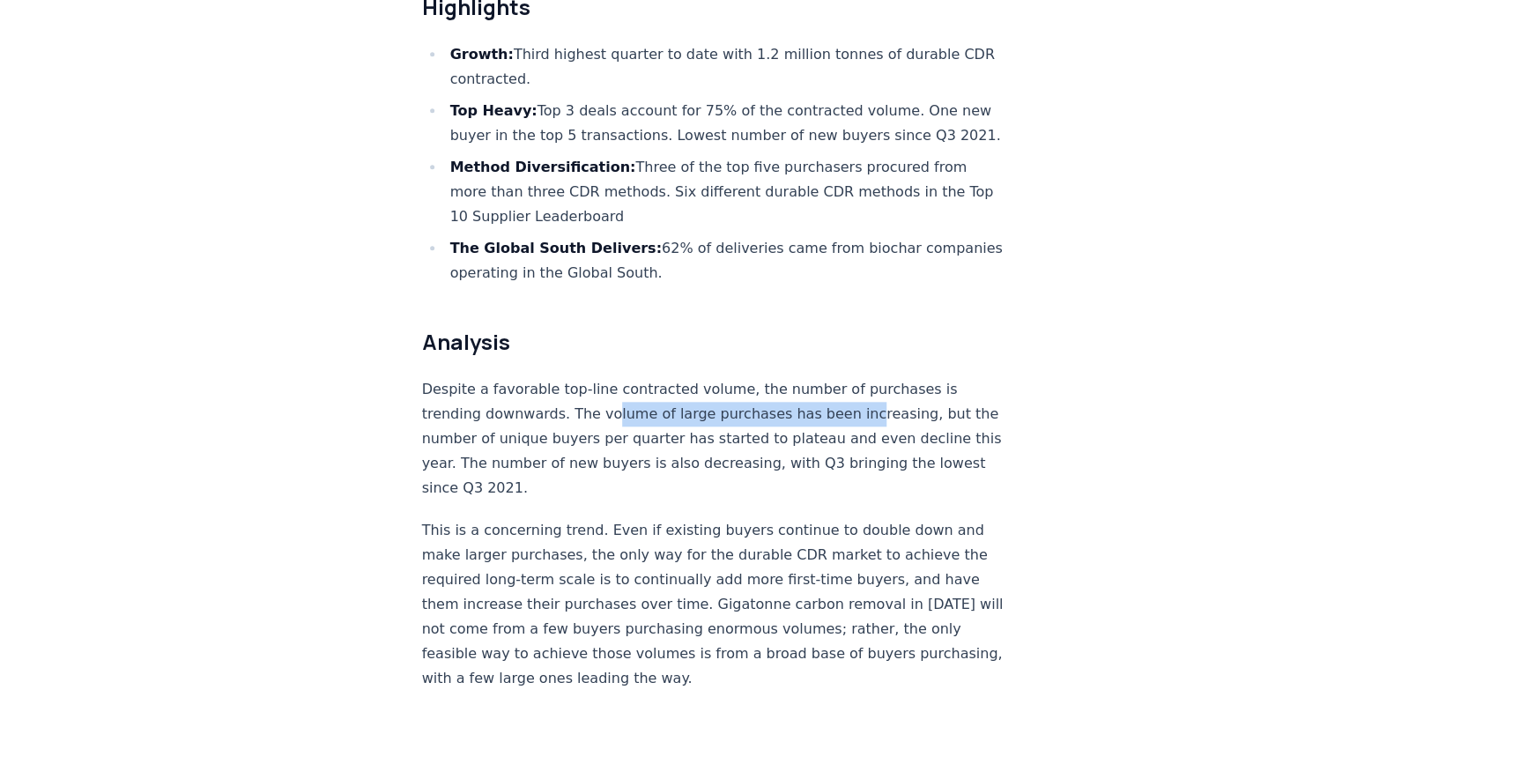
click at [854, 395] on p "Despite a favorable top-line contracted volume, the number of purchases is tren…" at bounding box center [713, 438] width 583 height 123
drag, startPoint x: 854, startPoint y: 395, endPoint x: 906, endPoint y: 401, distance: 52.4
click at [906, 401] on p "Despite a favorable top-line contracted volume, the number of purchases is tren…" at bounding box center [713, 438] width 583 height 123
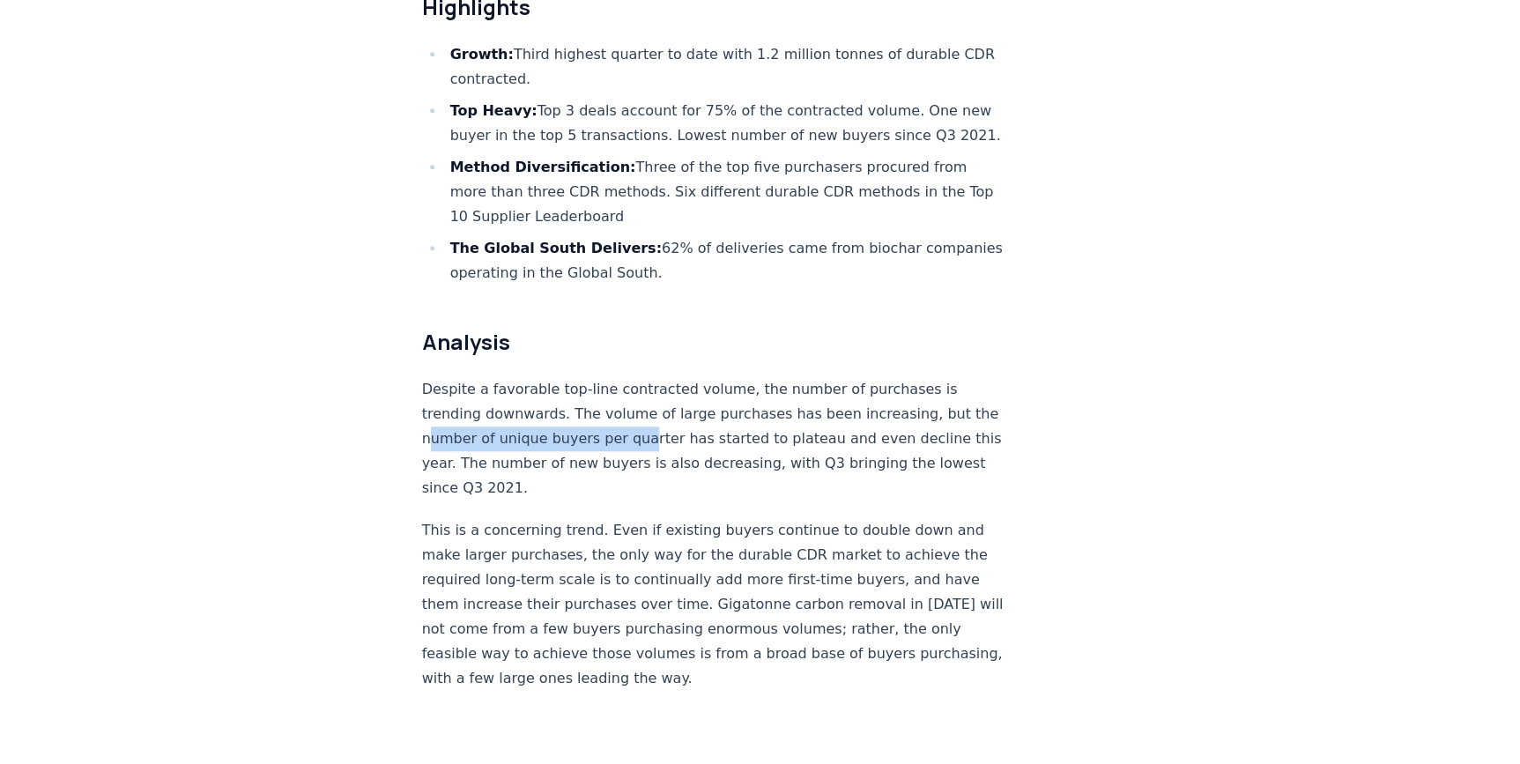
drag, startPoint x: 452, startPoint y: 413, endPoint x: 659, endPoint y: 405, distance: 207.2
click at [659, 405] on p "Despite a favorable top-line contracted volume, the number of purchases is tren…" at bounding box center [713, 438] width 583 height 123
drag, startPoint x: 659, startPoint y: 405, endPoint x: 702, endPoint y: 406, distance: 43.2
click at [702, 406] on p "Despite a favorable top-line contracted volume, the number of purchases is tren…" at bounding box center [713, 438] width 583 height 123
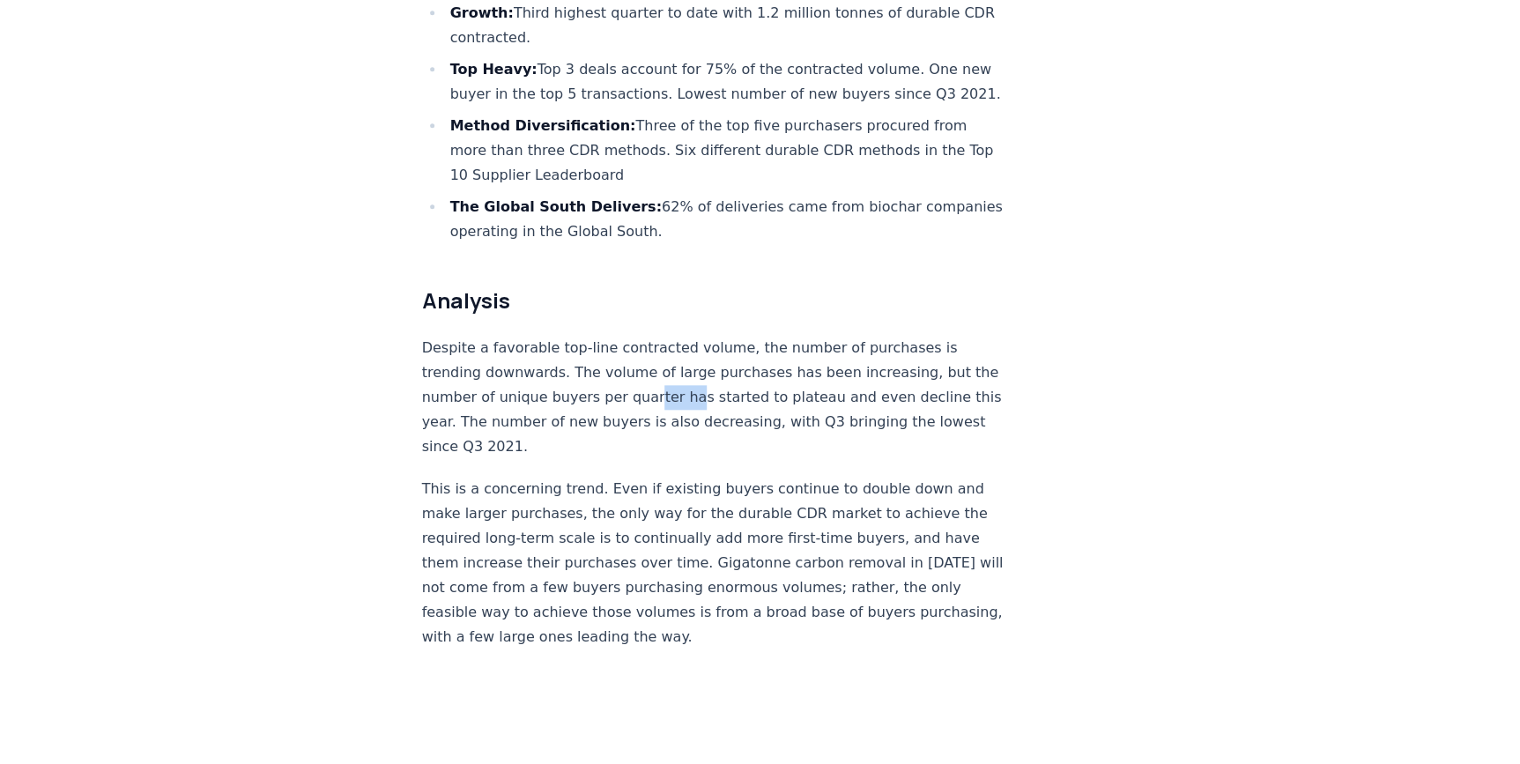
scroll to position [740, 0]
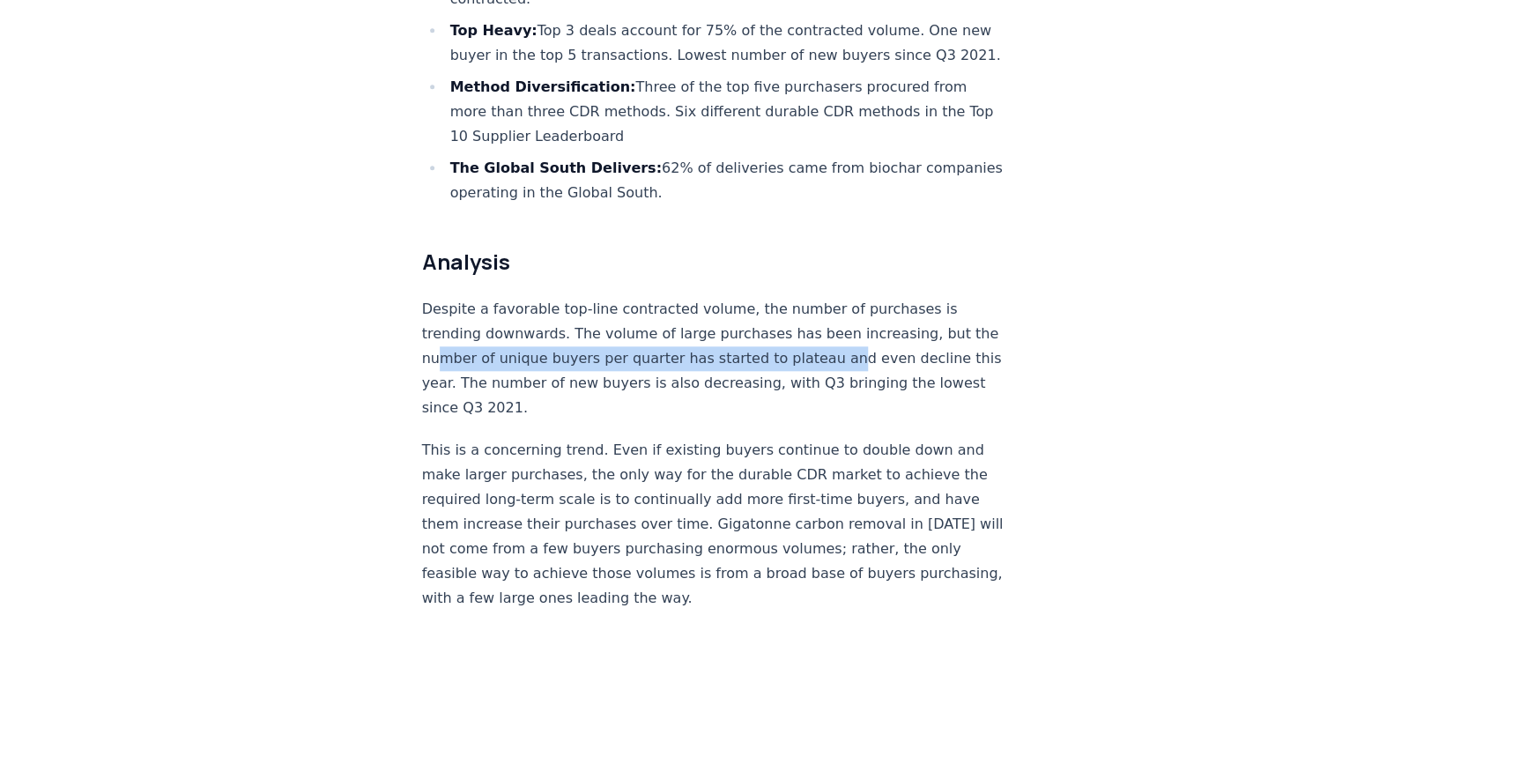
drag, startPoint x: 459, startPoint y: 335, endPoint x: 845, endPoint y: 335, distance: 385.9
click at [845, 335] on p "Despite a favorable top-line contracted volume, the number of purchases is tren…" at bounding box center [713, 358] width 583 height 123
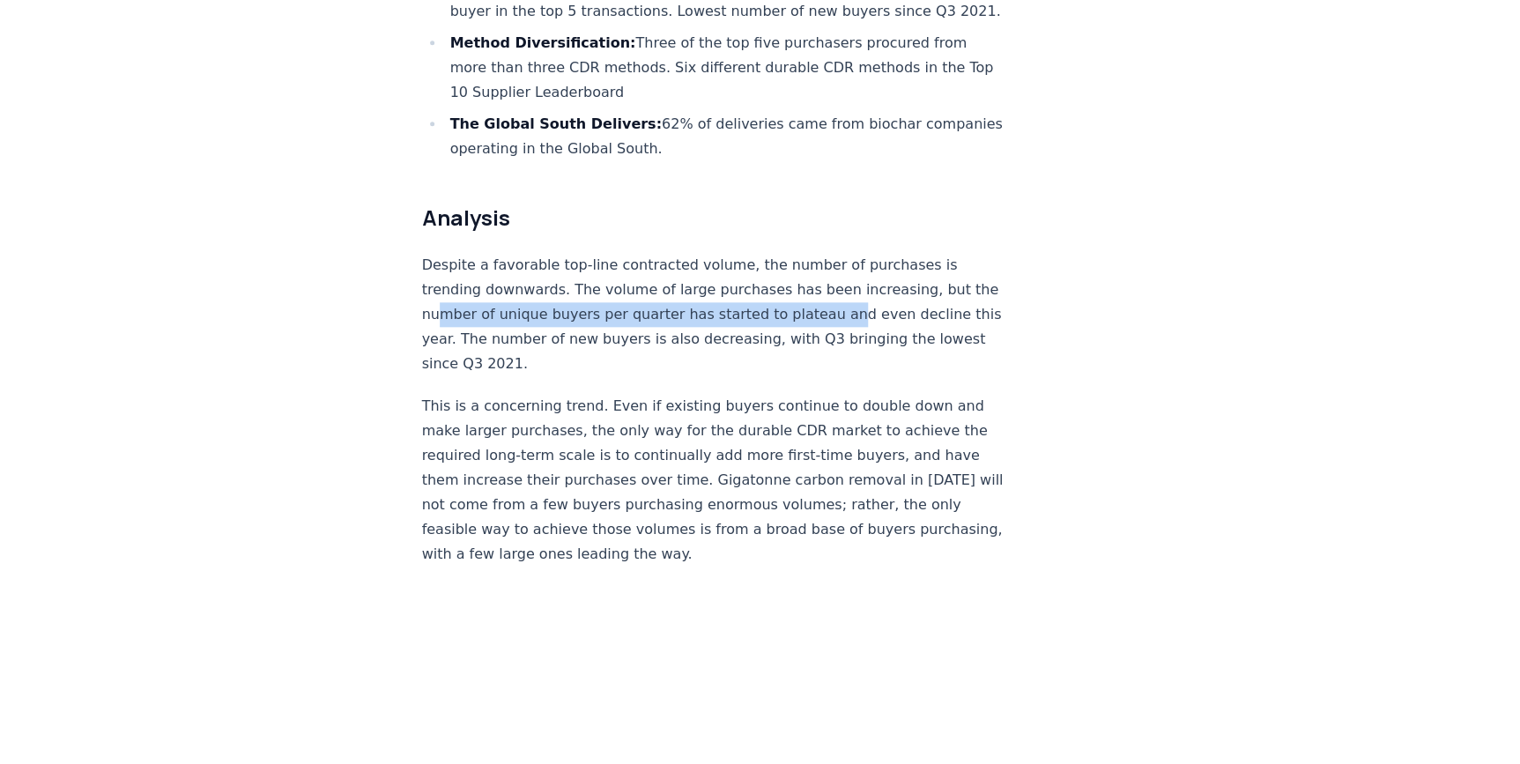
scroll to position [819, 0]
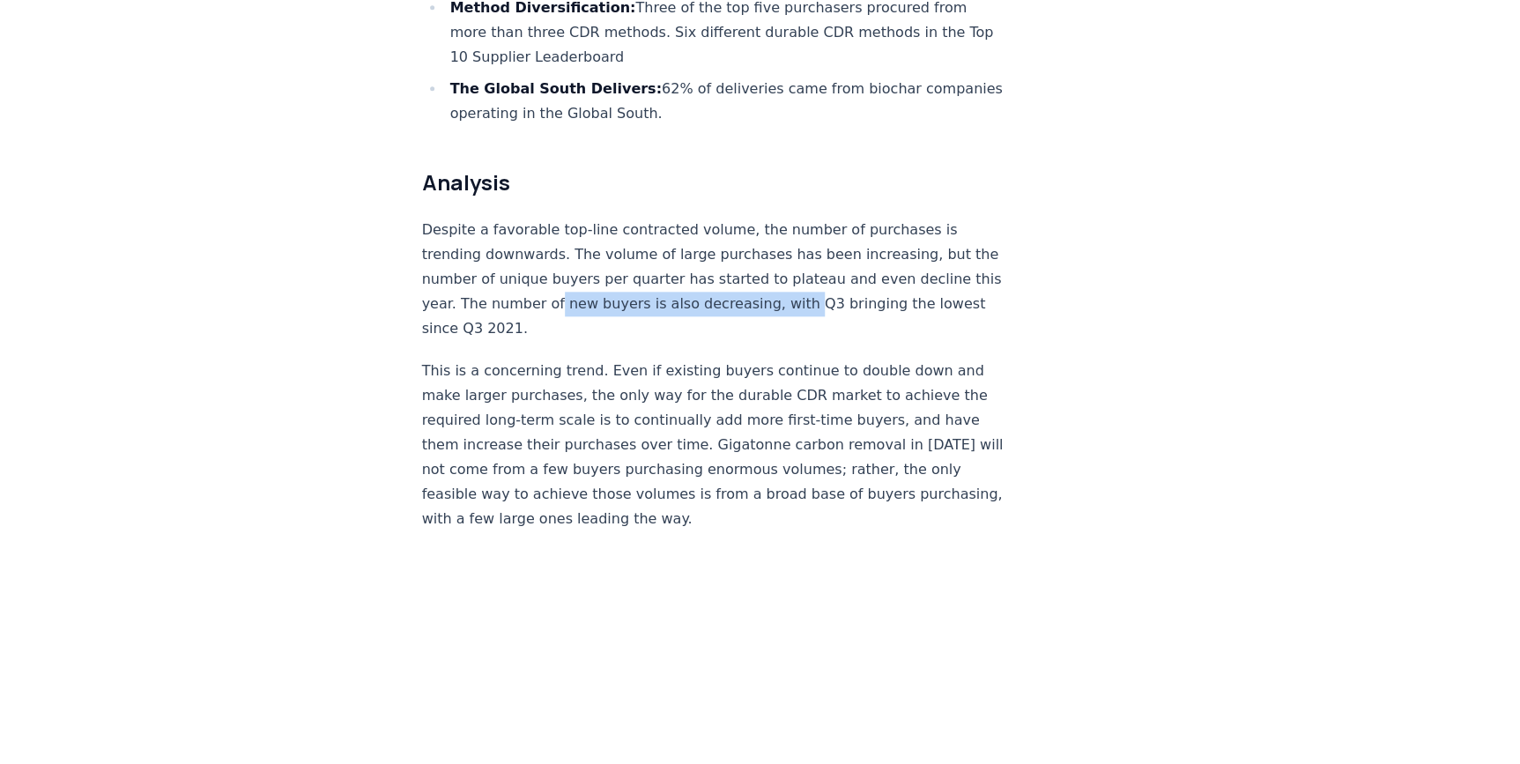
drag, startPoint x: 626, startPoint y: 278, endPoint x: 857, endPoint y: 285, distance: 231.8
click at [857, 285] on p "Despite a favorable top-line contracted volume, the number of purchases is tren…" at bounding box center [713, 279] width 583 height 123
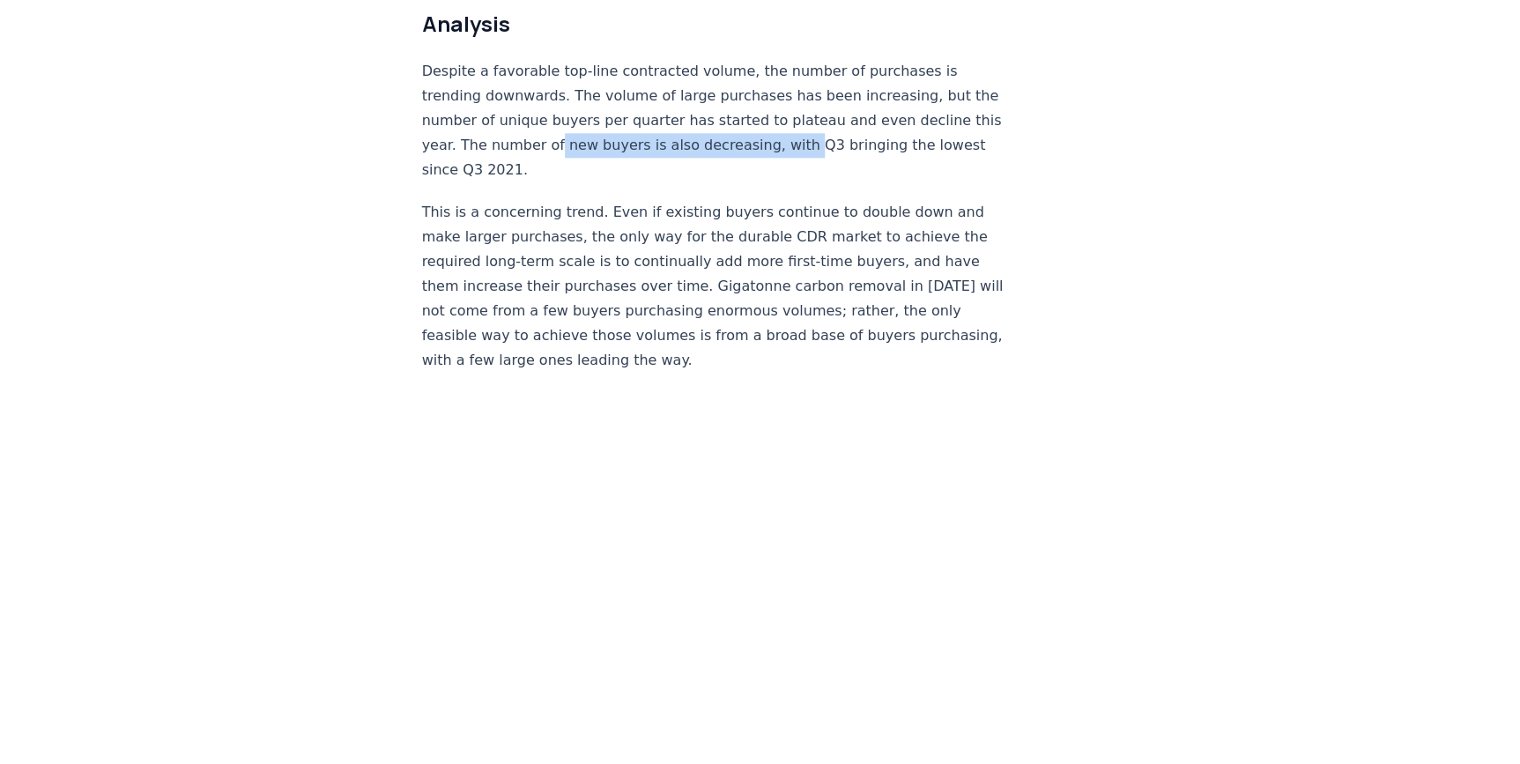
scroll to position [980, 0]
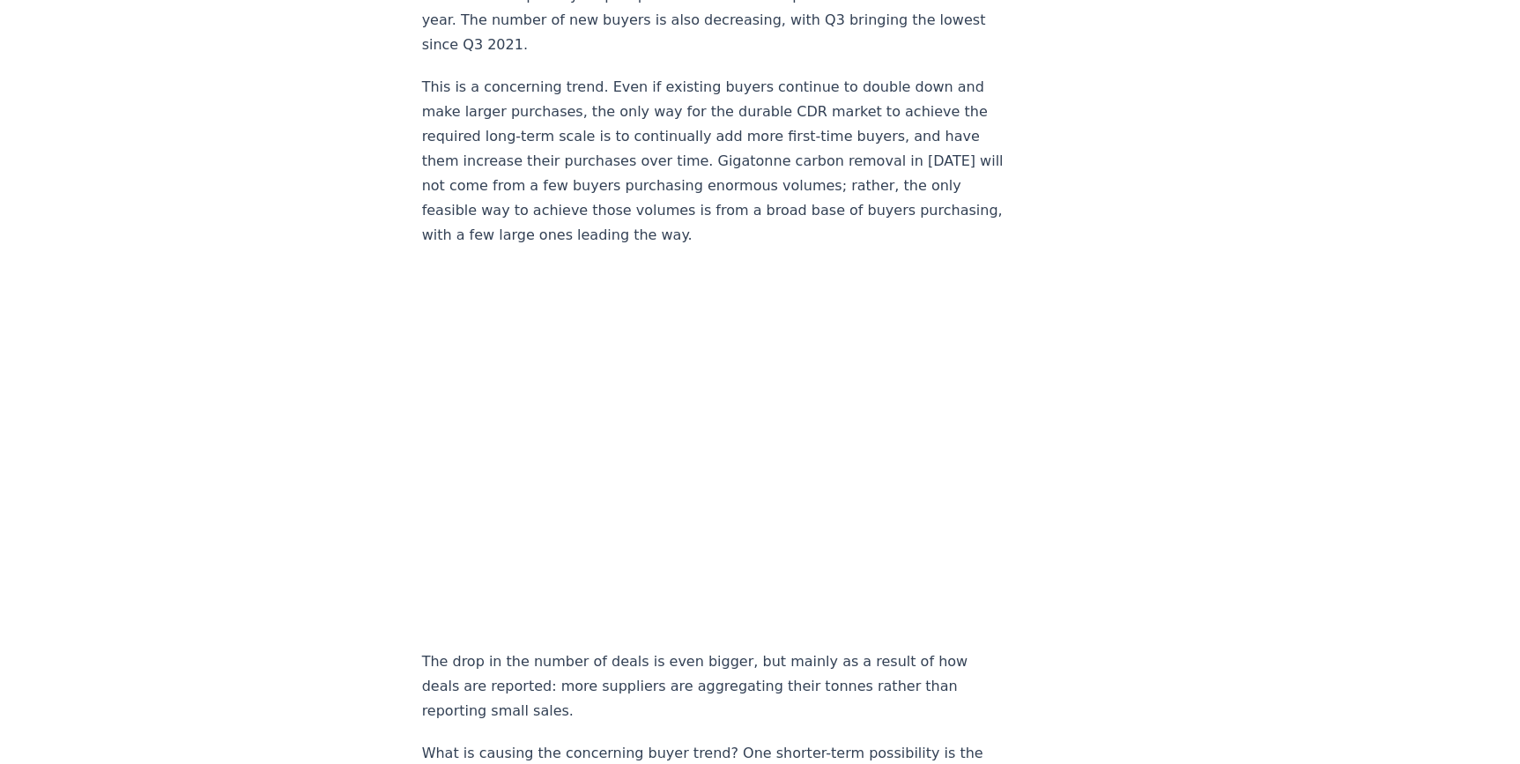
scroll to position [1112, 0]
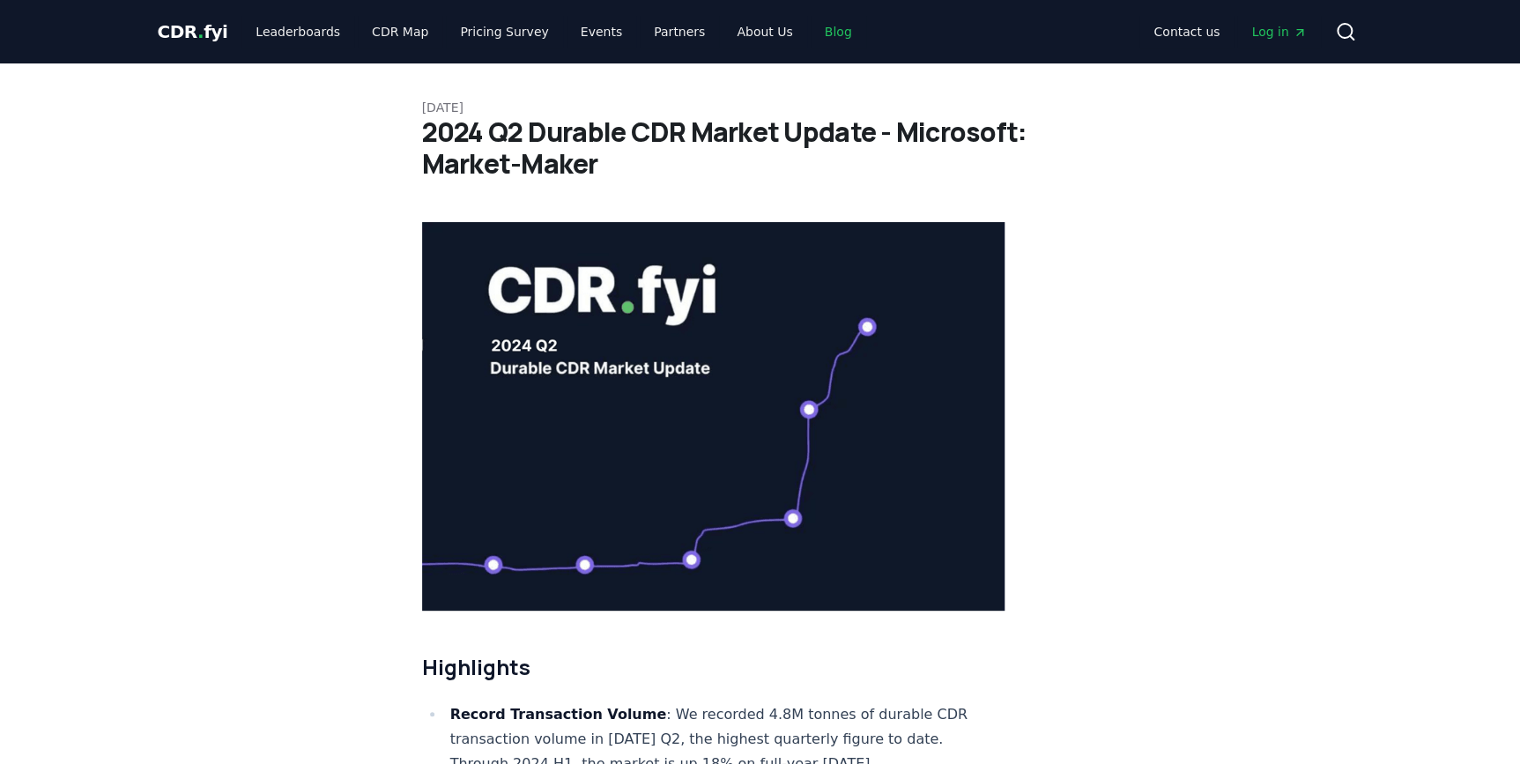
click at [811, 32] on link "Blog" at bounding box center [839, 32] width 56 height 32
click at [811, 43] on link "Blog" at bounding box center [839, 32] width 56 height 32
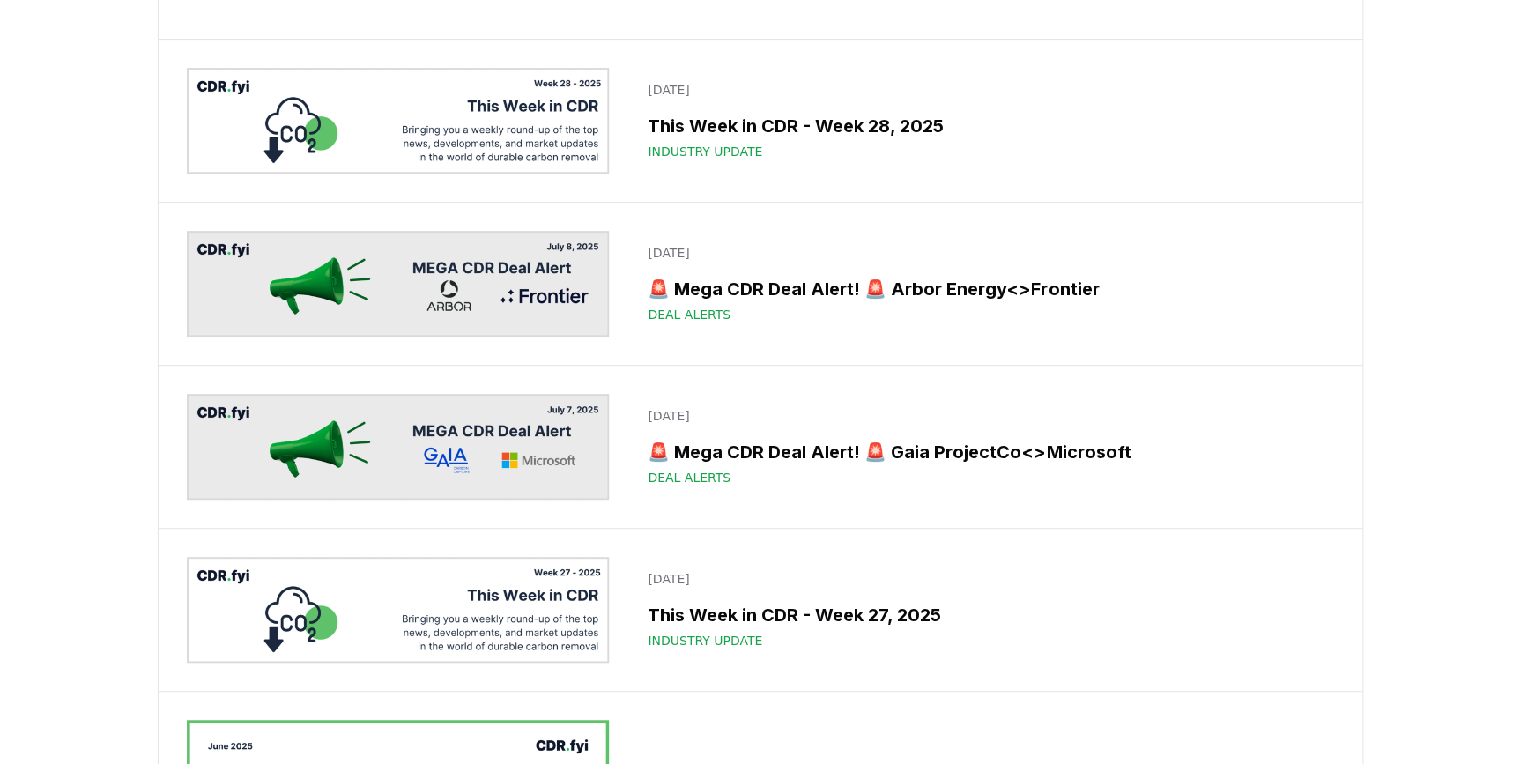
scroll to position [3604, 0]
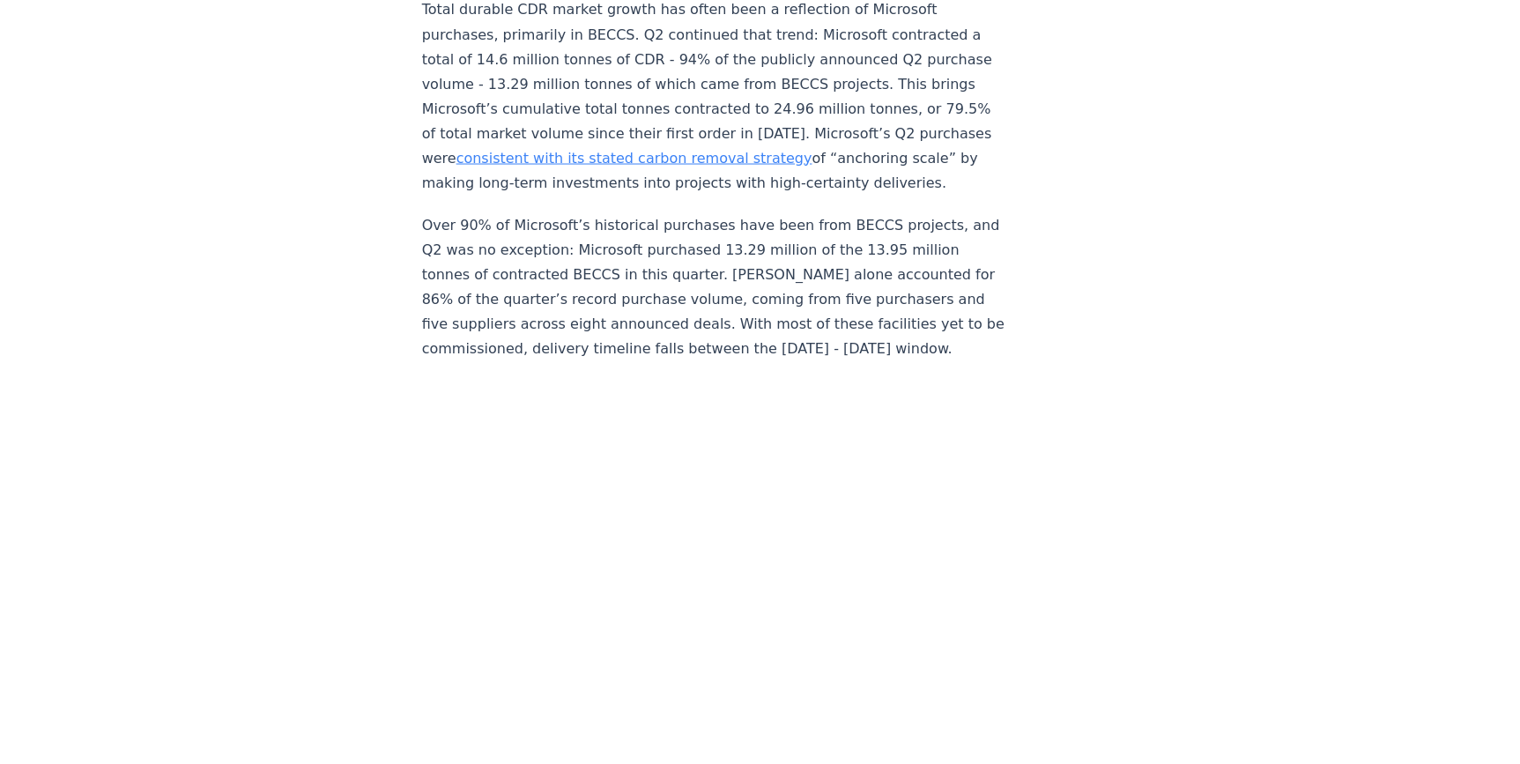
scroll to position [1682, 0]
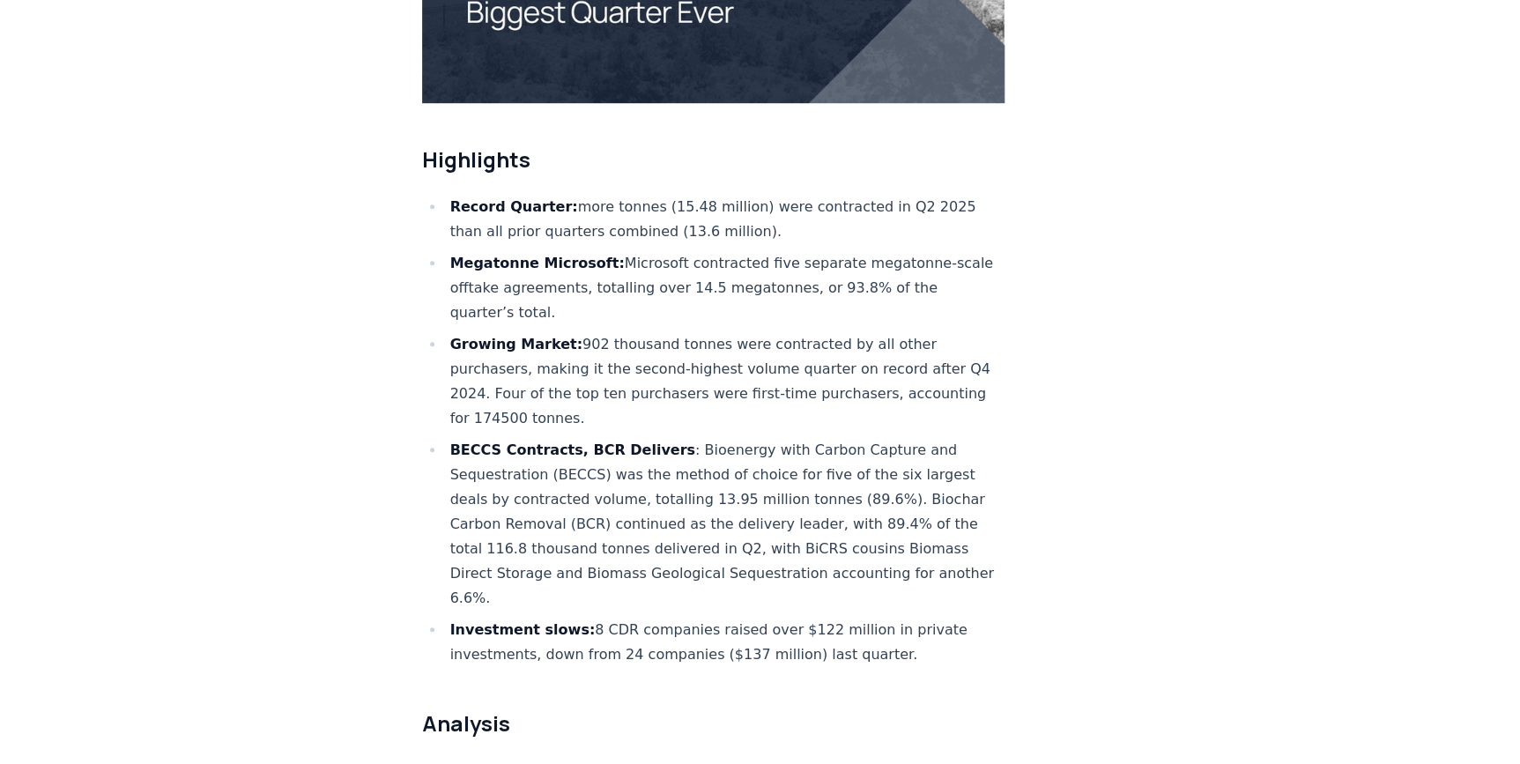
scroll to position [560, 0]
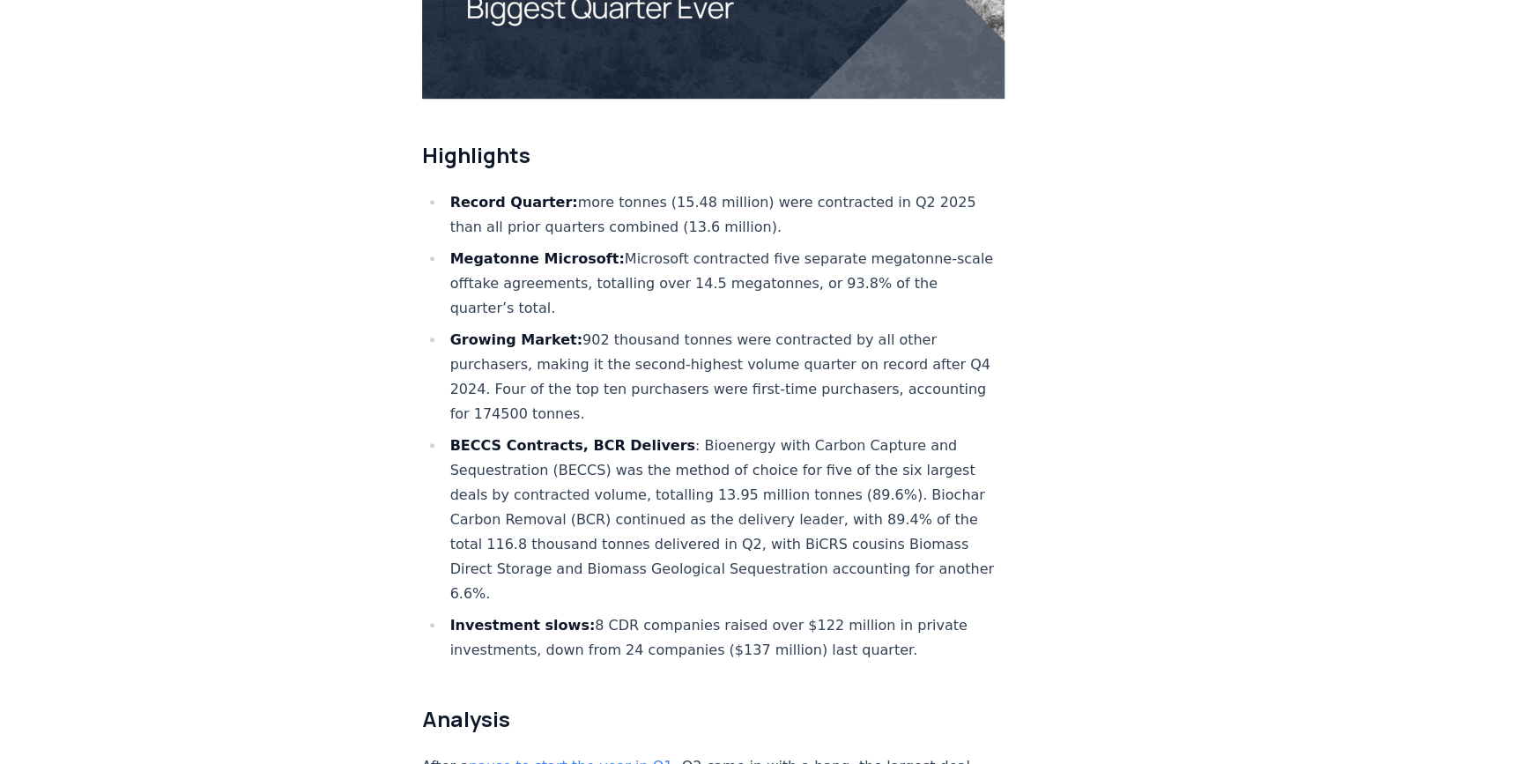
click at [815, 328] on li "Growing Market: 902 thousand tonnes were contracted by all other purchasers, ma…" at bounding box center [725, 377] width 560 height 99
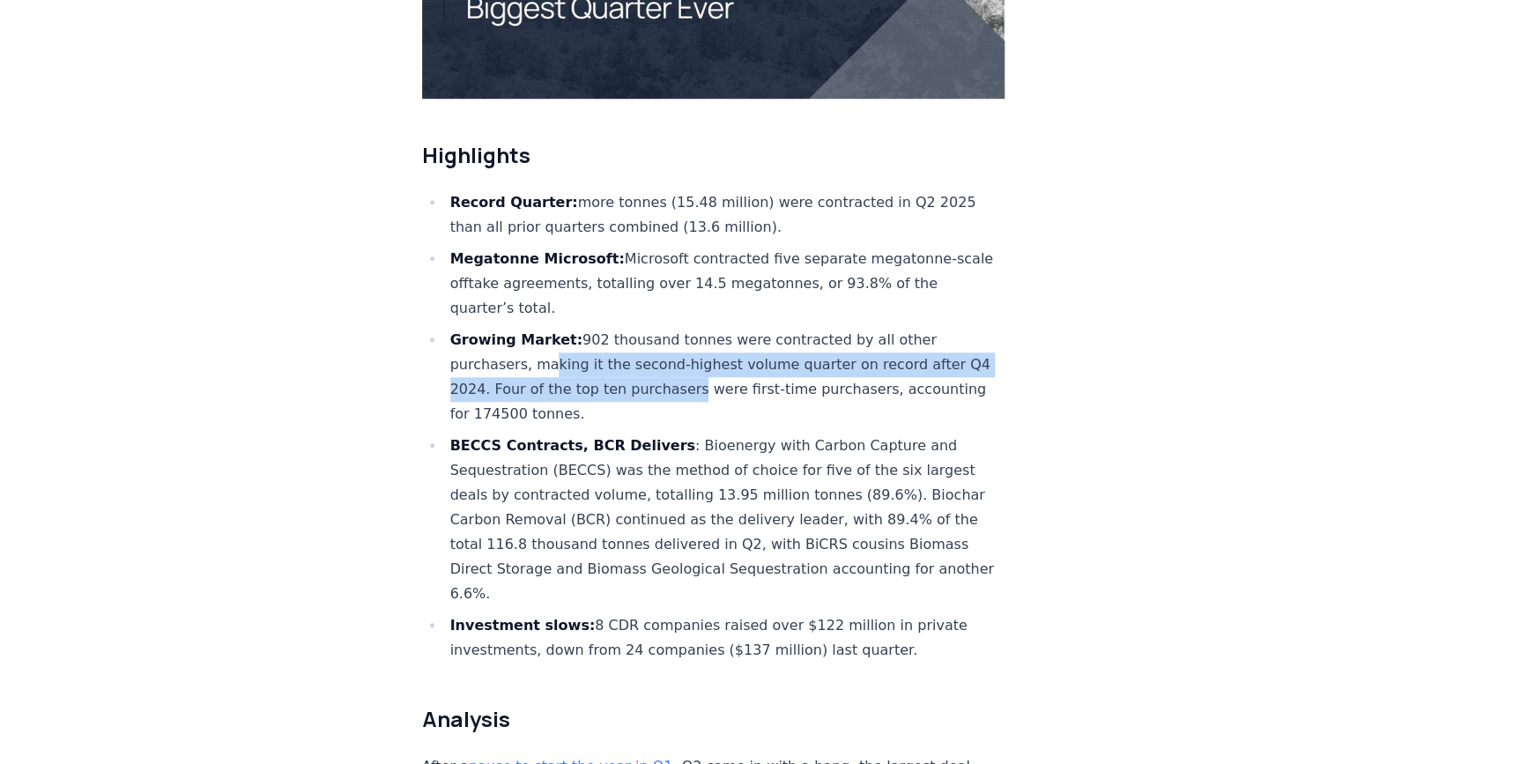
drag, startPoint x: 546, startPoint y: 309, endPoint x: 796, endPoint y: 343, distance: 251.6
click at [796, 343] on li "Growing Market: 902 thousand tonnes were contracted by all other purchasers, ma…" at bounding box center [725, 377] width 560 height 99
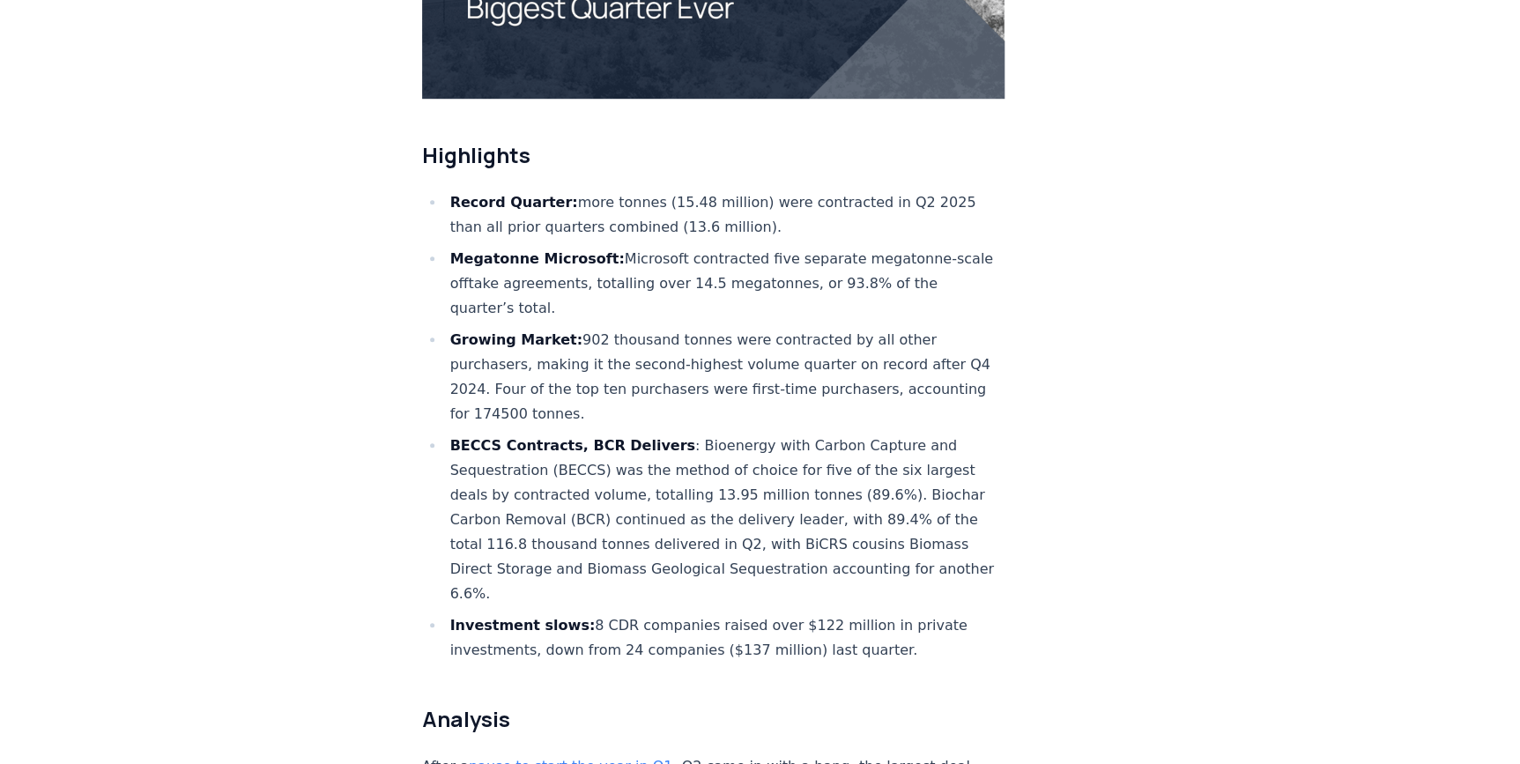
drag, startPoint x: 796, startPoint y: 343, endPoint x: 751, endPoint y: 371, distance: 53.1
click at [750, 372] on ul "Record Quarter: more tonnes (15.48 million) were contracted in Q2 2025 than all…" at bounding box center [713, 426] width 583 height 472
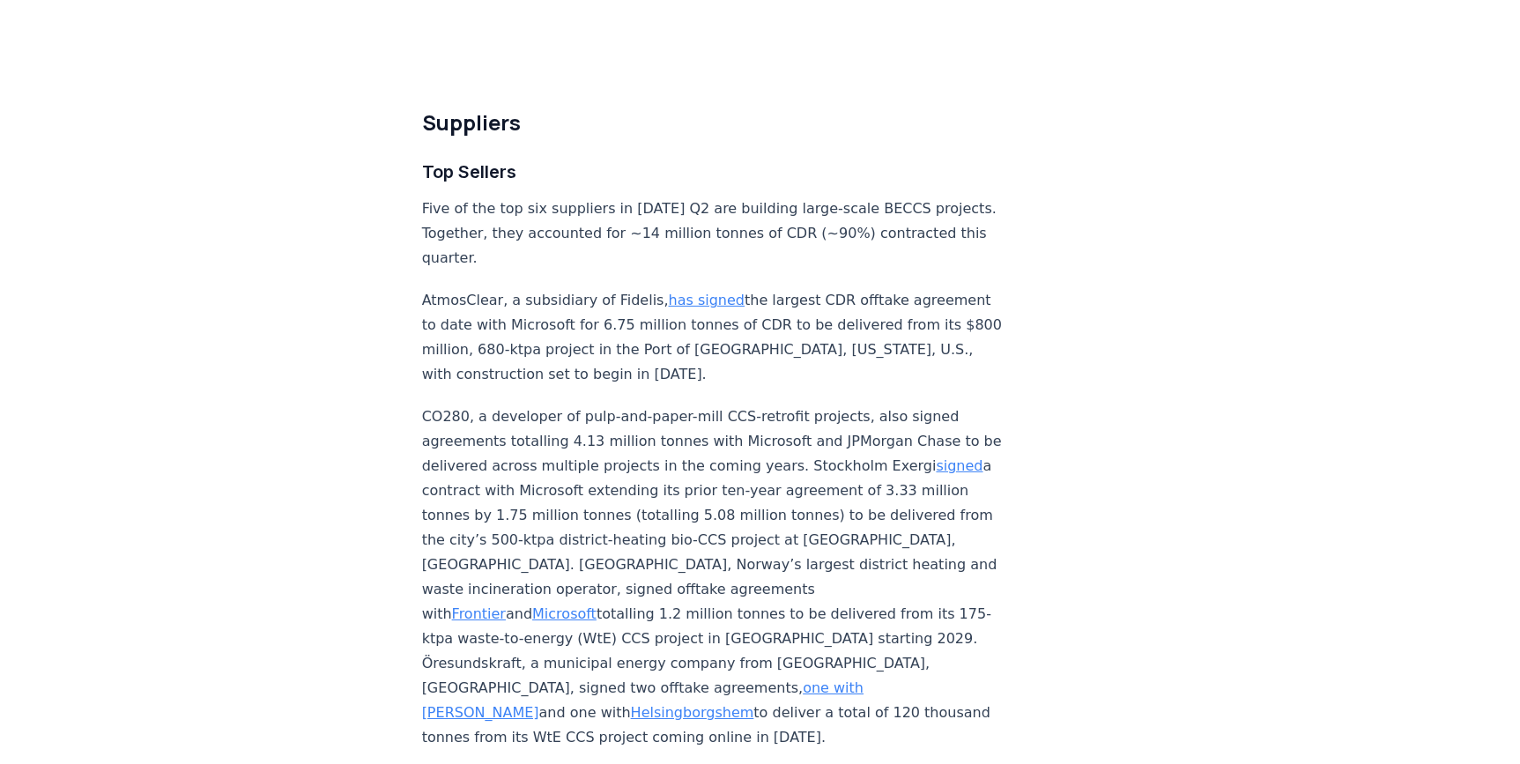
scroll to position [6007, 0]
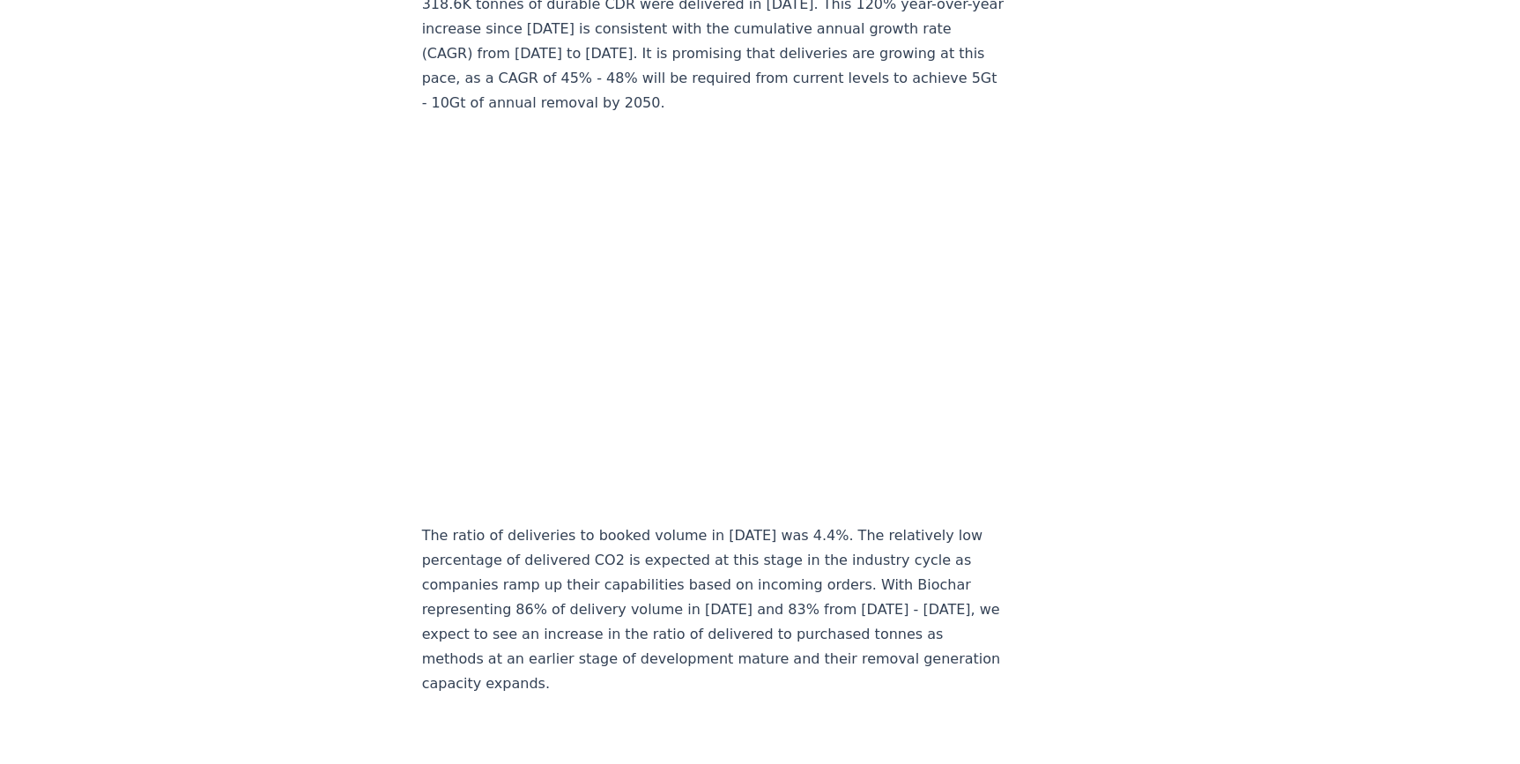
scroll to position [9452, 0]
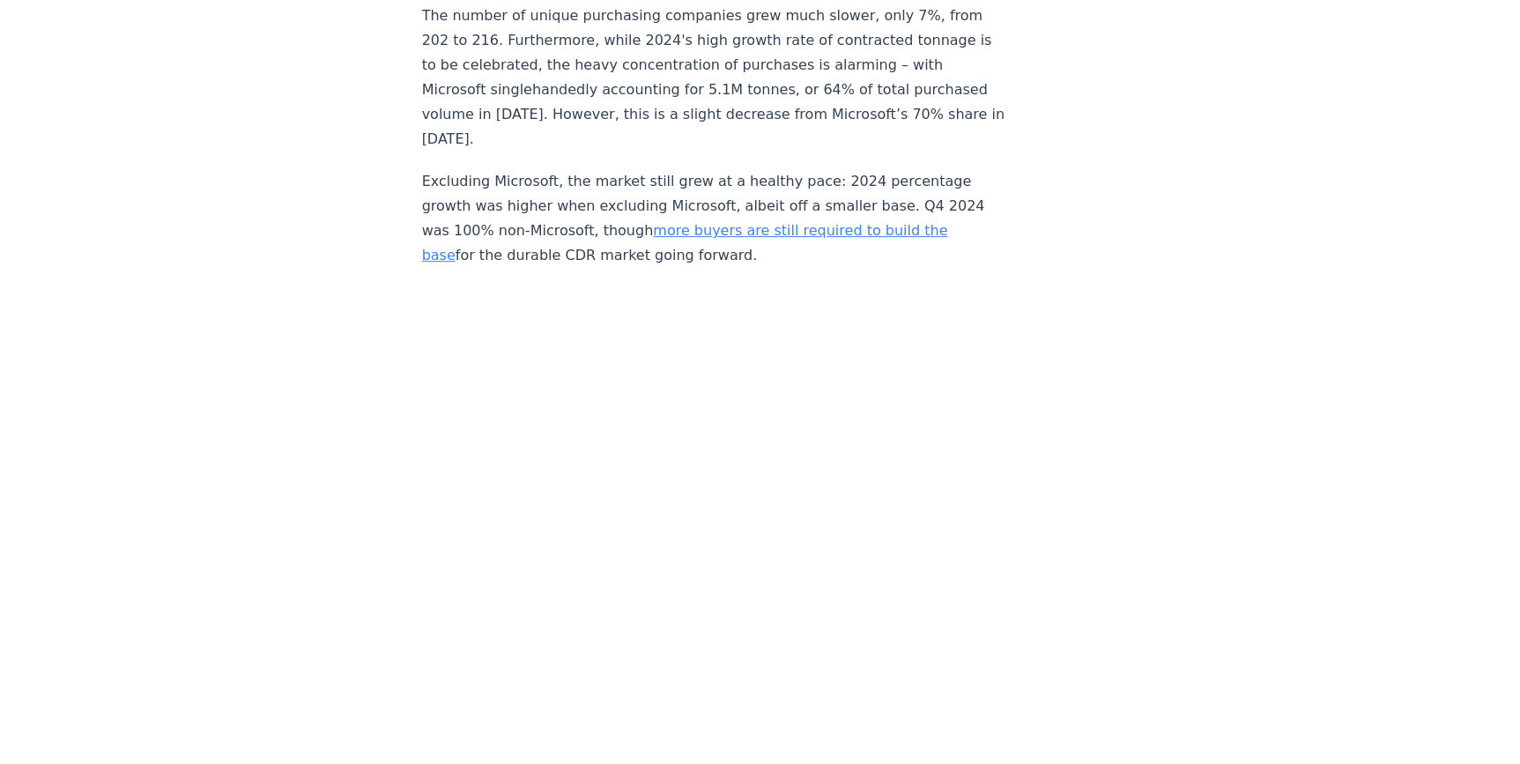
scroll to position [3428, 0]
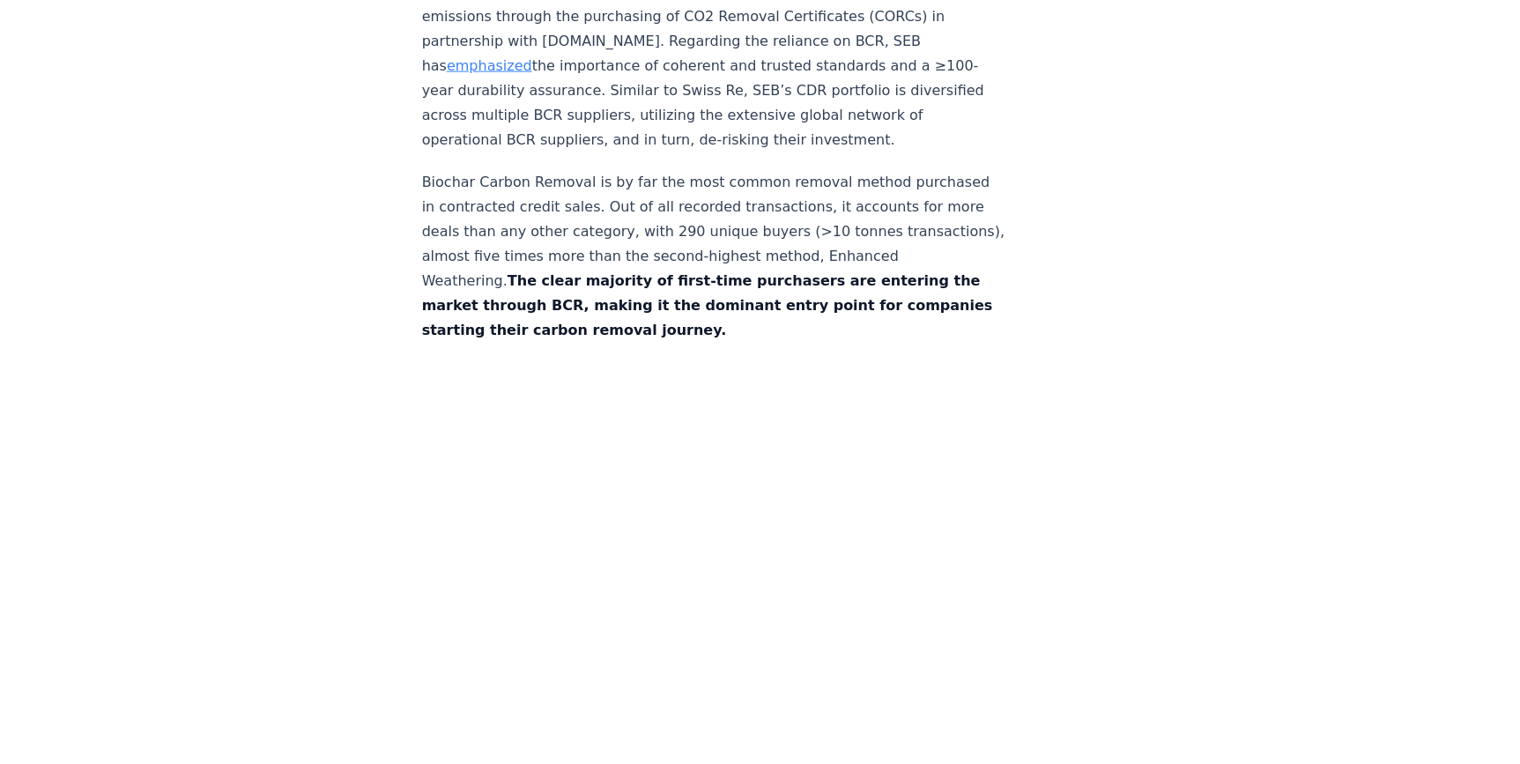
scroll to position [8731, 0]
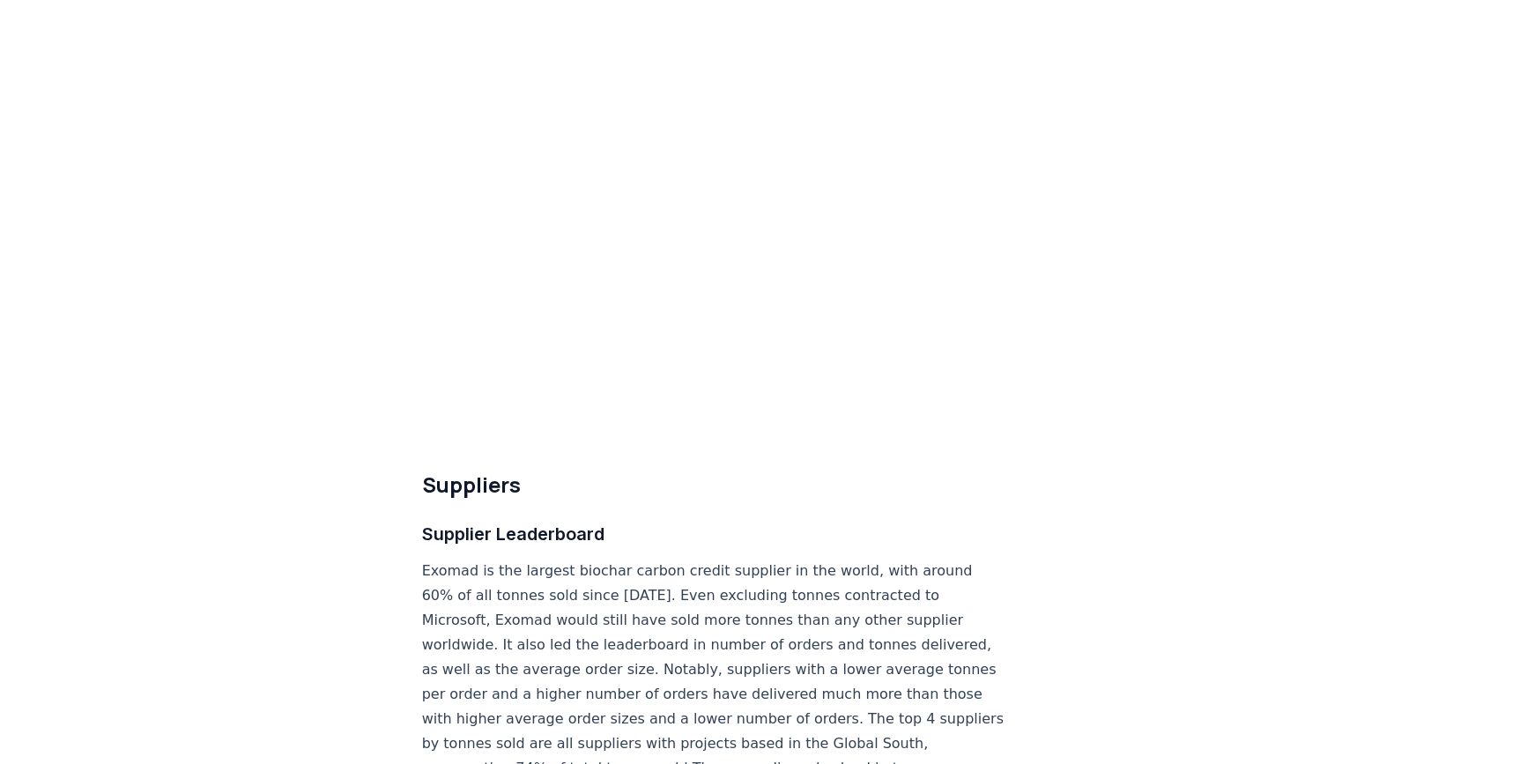
scroll to position [9852, 0]
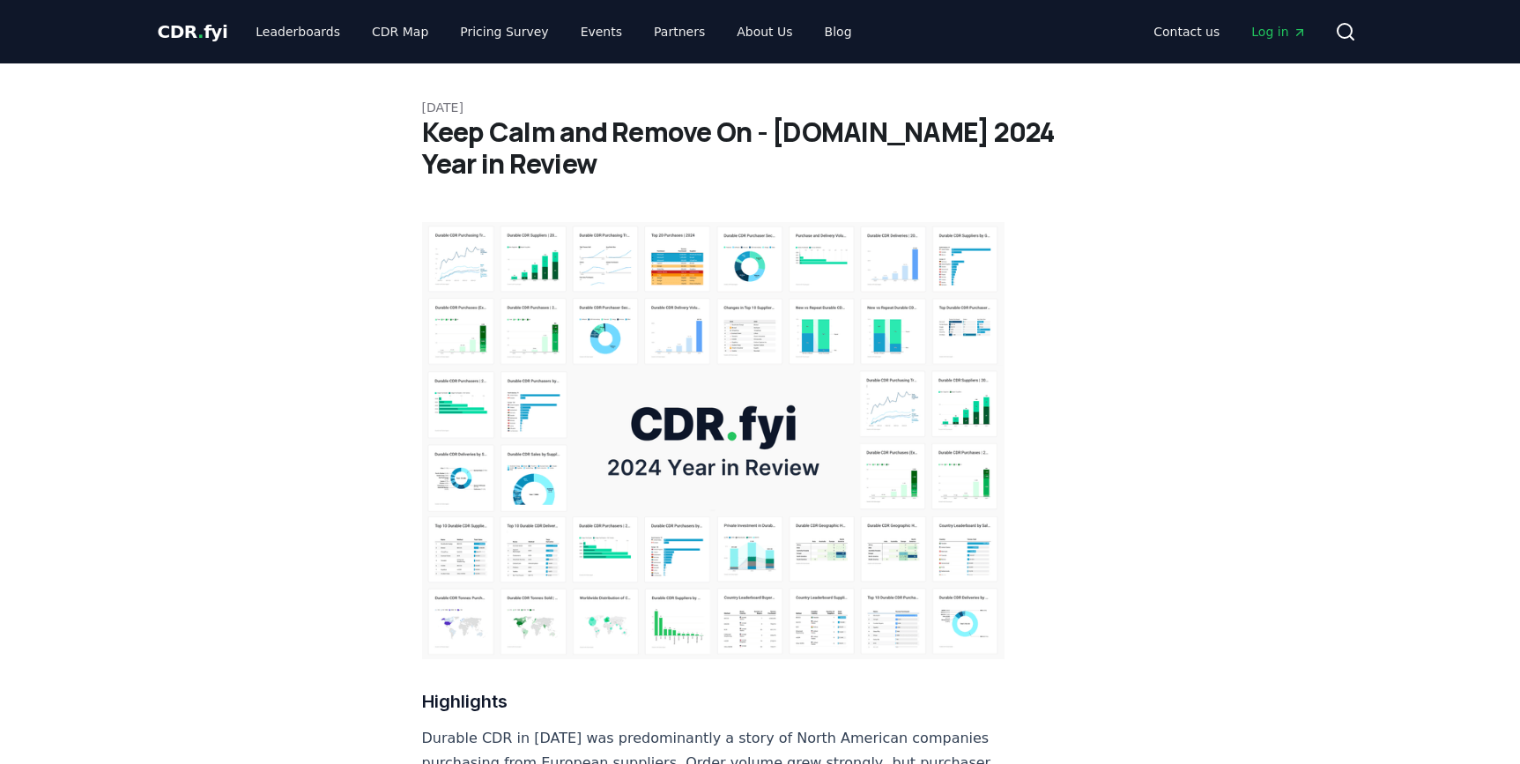
scroll to position [3428, 0]
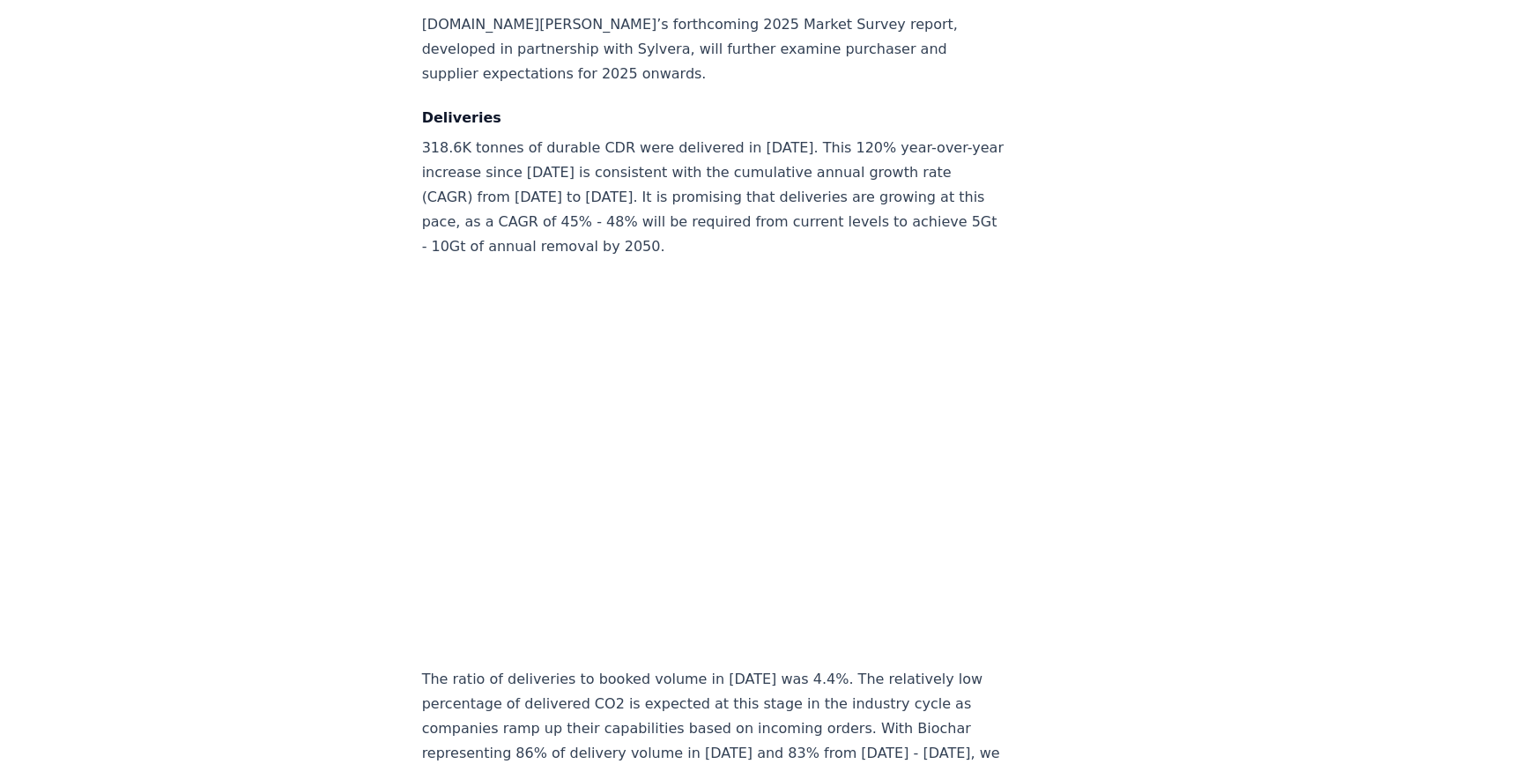
scroll to position [8971, 0]
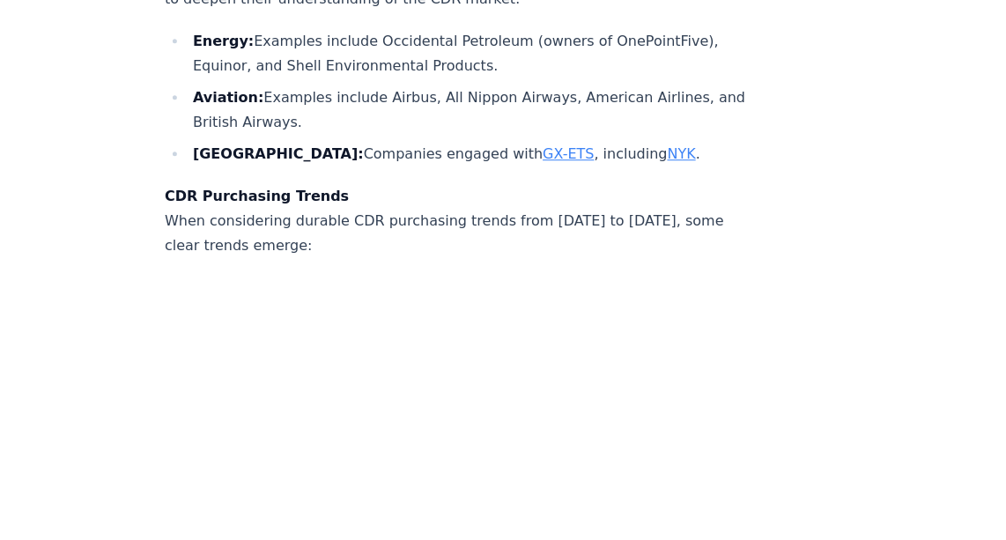
scroll to position [6535, 0]
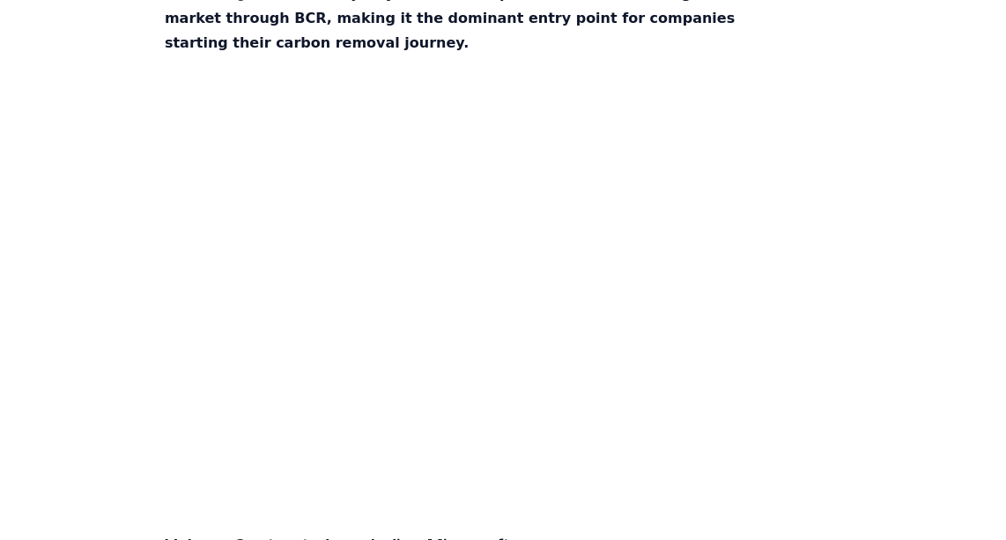
scroll to position [9003, 0]
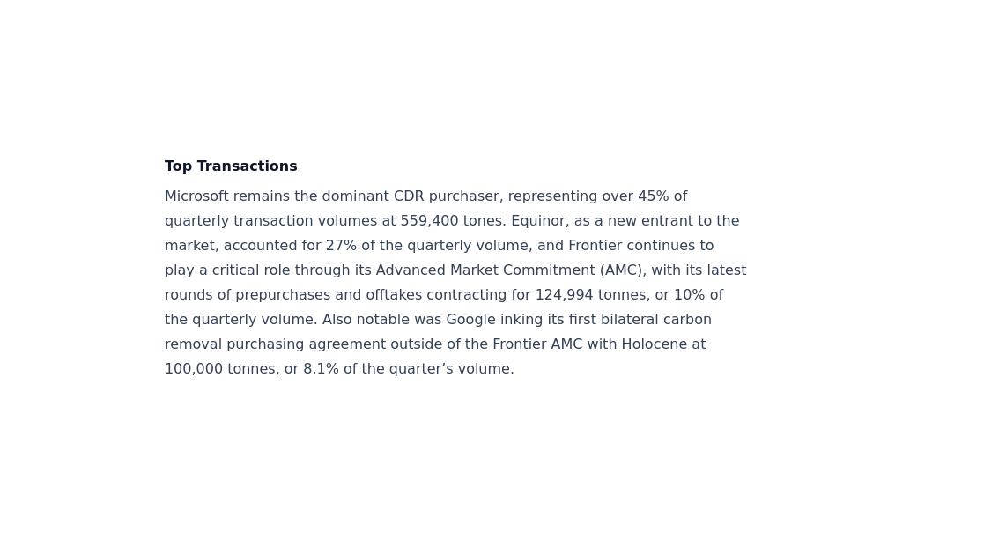
scroll to position [2942, 0]
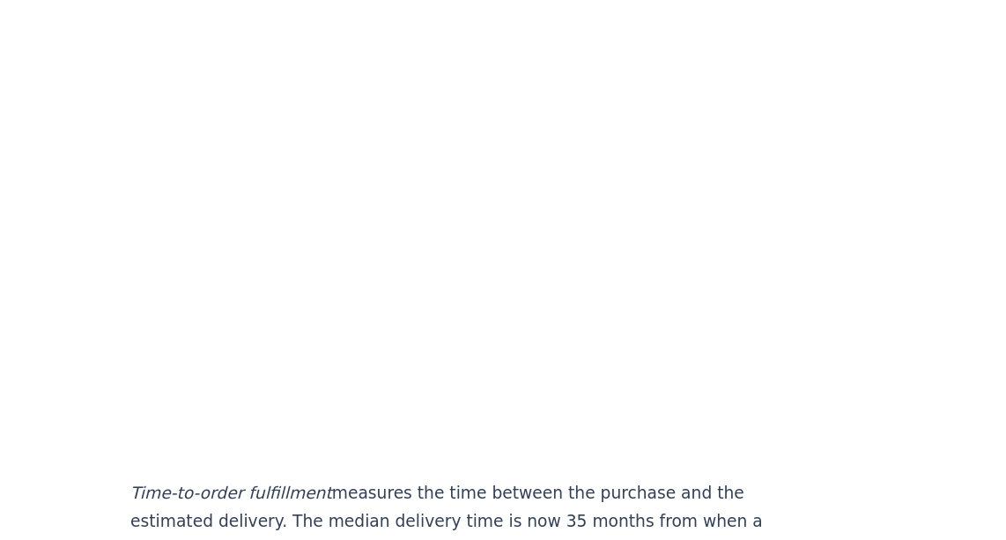
scroll to position [3611, 0]
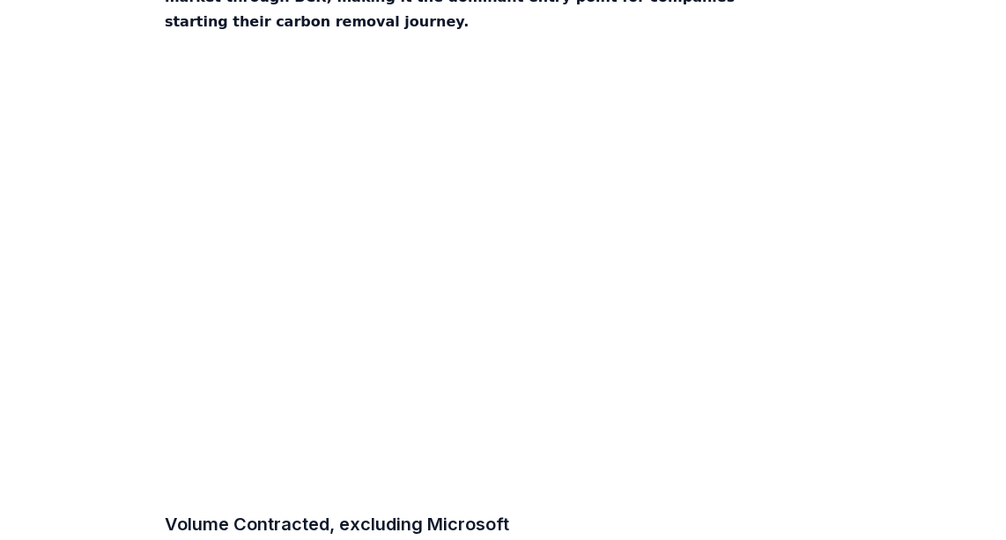
scroll to position [9029, 0]
